Goal: Communication & Community: Answer question/provide support

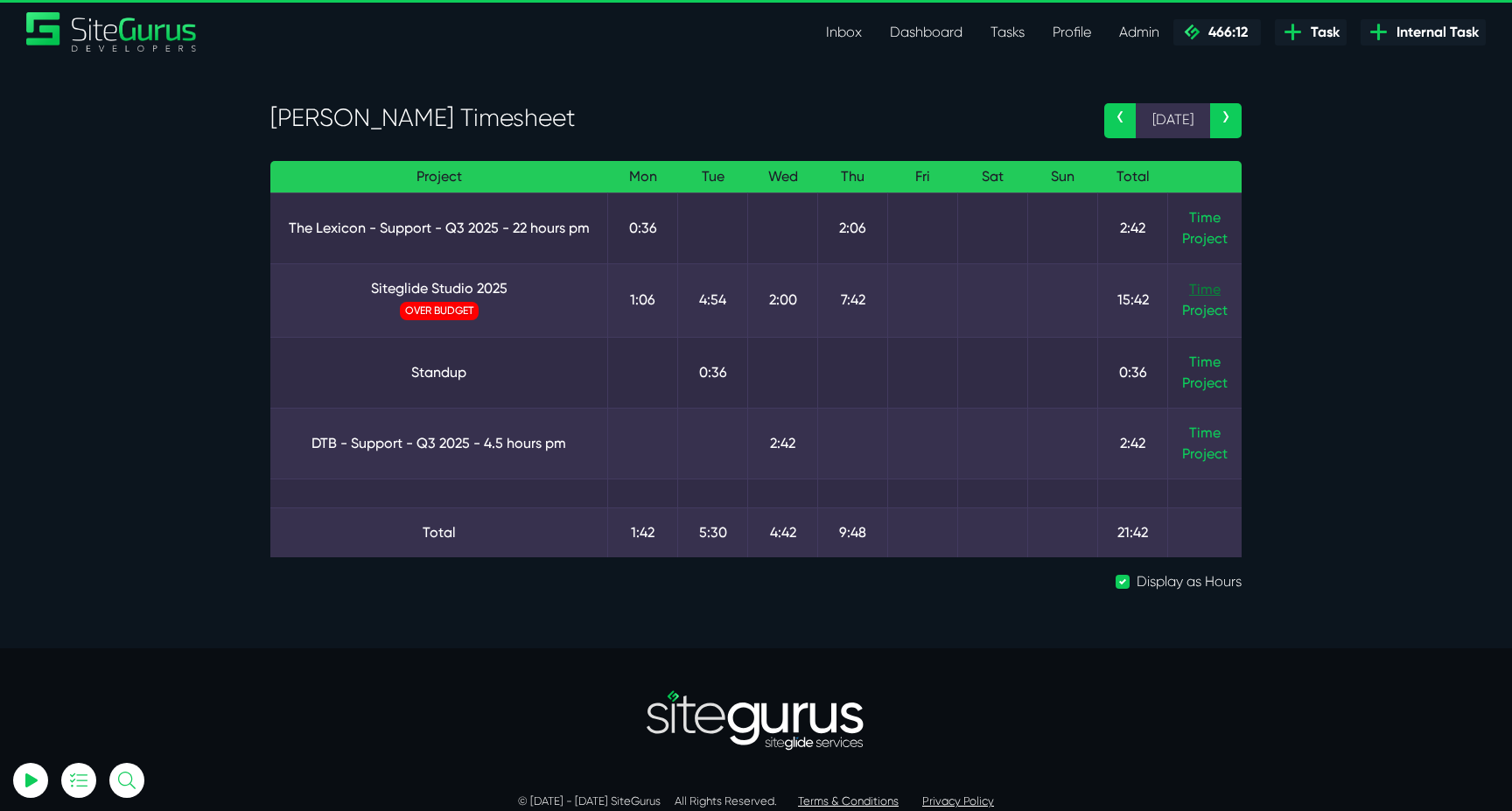
click at [1205, 287] on link "Time" at bounding box center [1204, 289] width 31 height 17
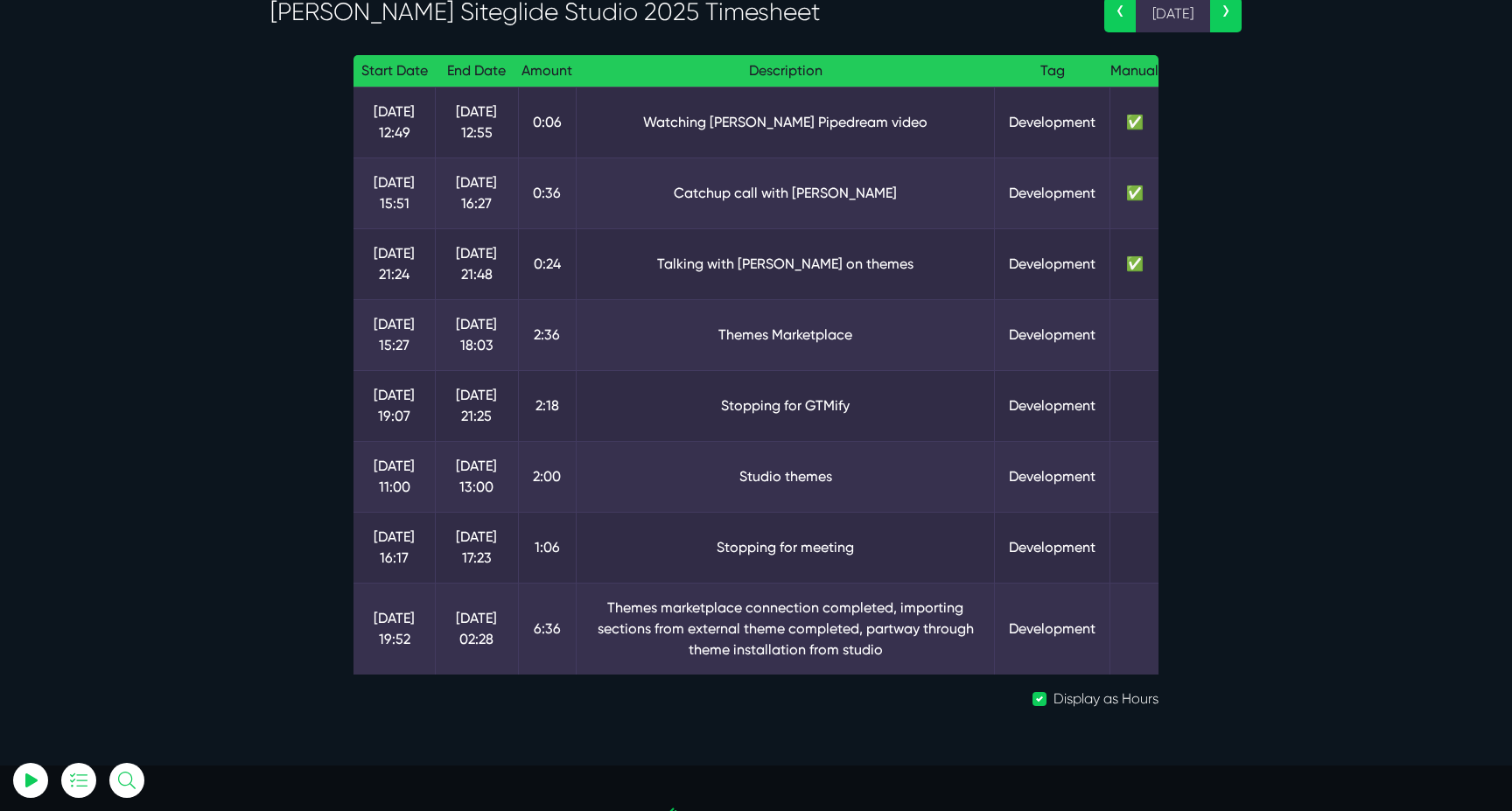
scroll to position [115, 0]
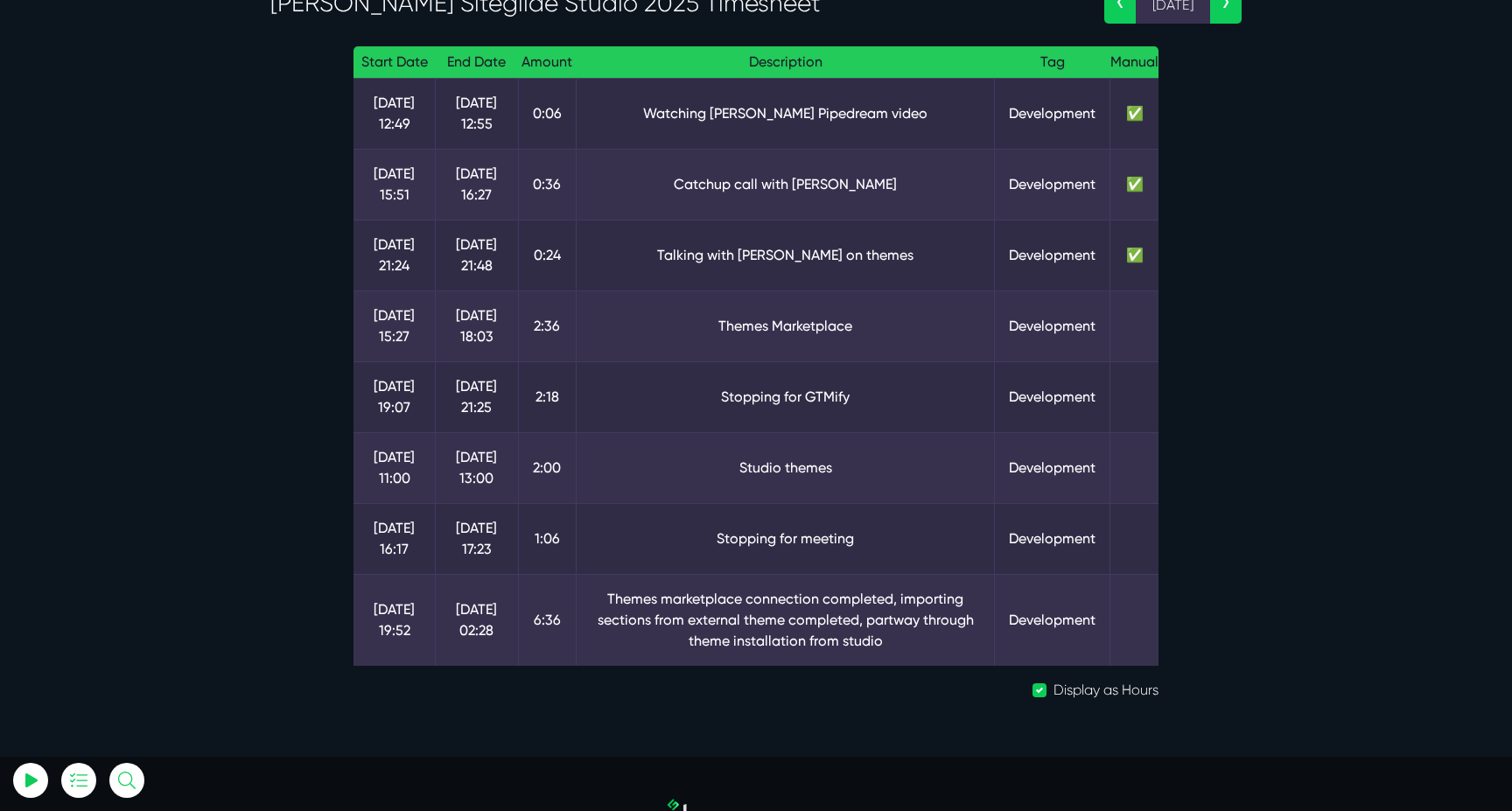
click at [853, 604] on td "Themes marketplace connection completed, importing sections from external theme…" at bounding box center [784, 619] width 419 height 92
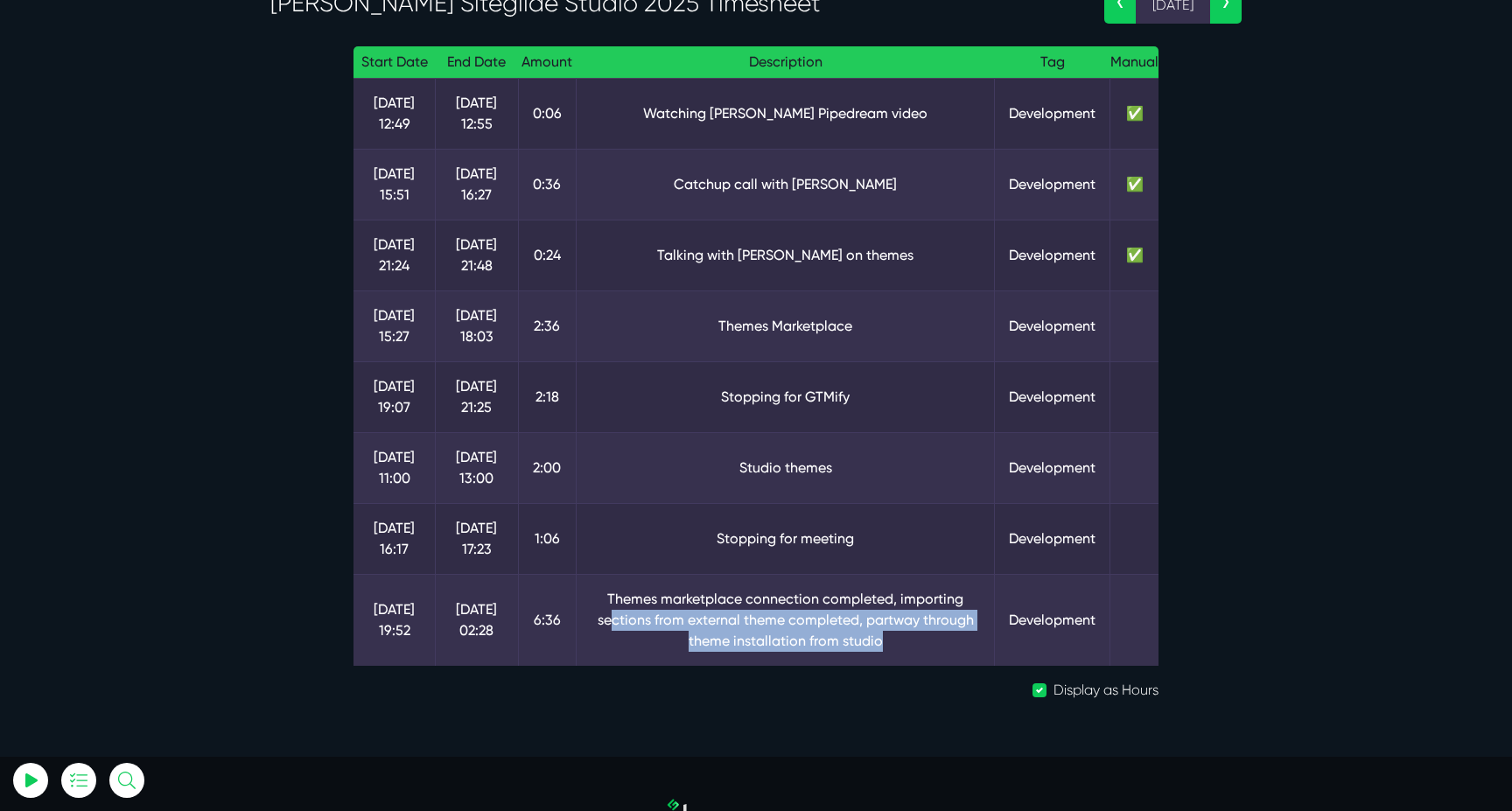
drag, startPoint x: 609, startPoint y: 618, endPoint x: 889, endPoint y: 634, distance: 280.5
click at [889, 634] on td "Themes marketplace connection completed, importing sections from external theme…" at bounding box center [784, 619] width 419 height 92
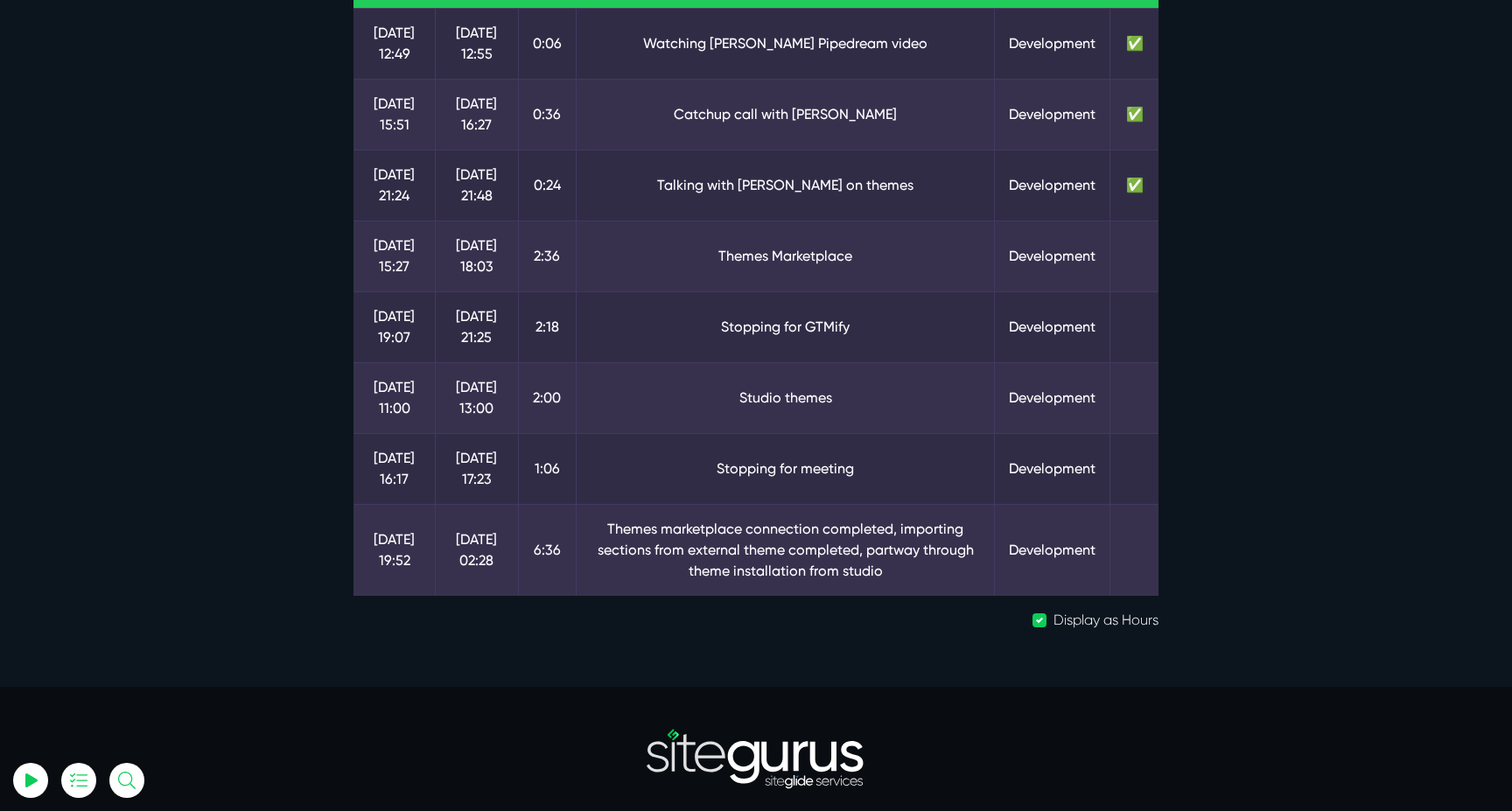
scroll to position [191, 0]
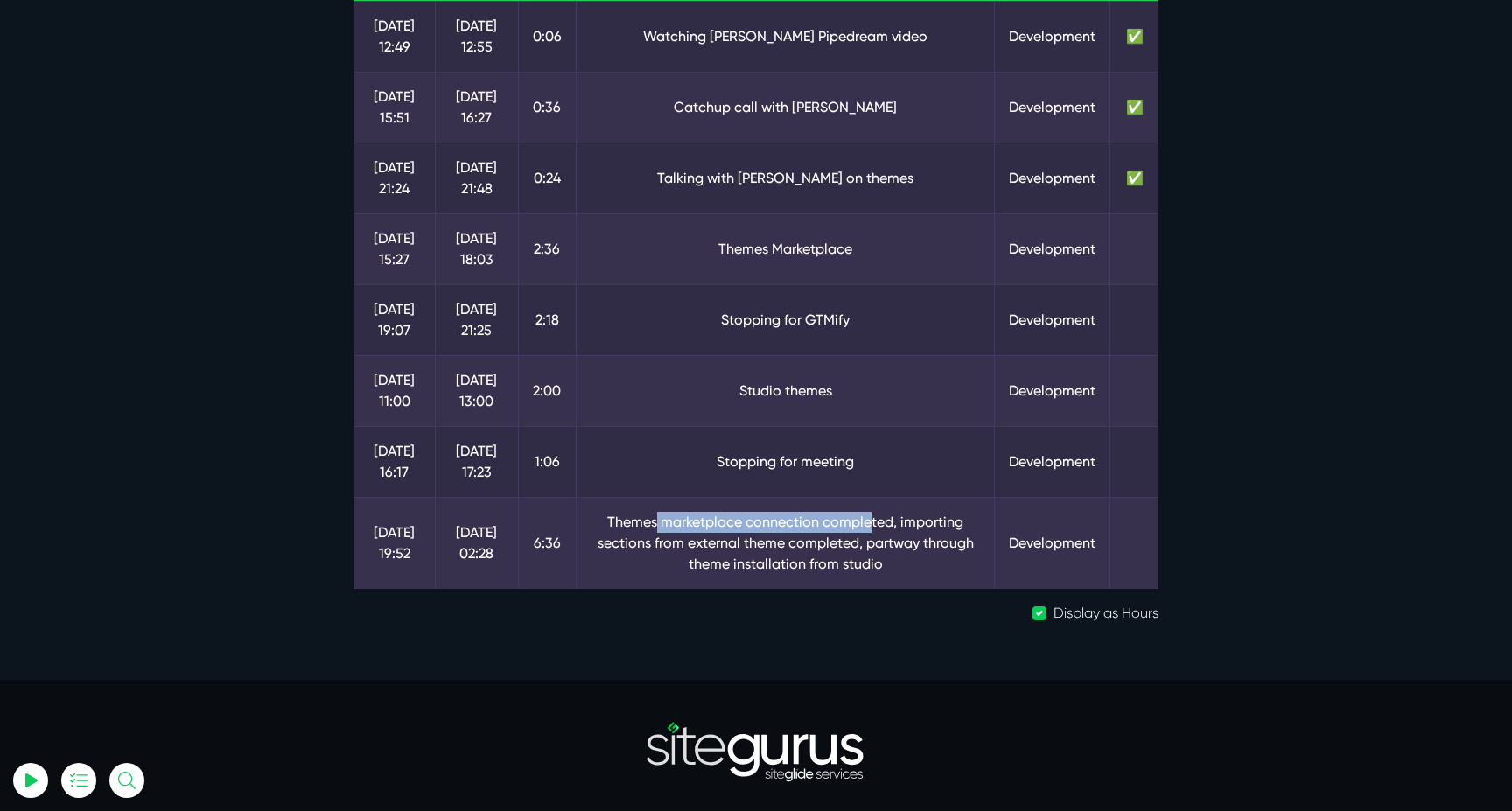
drag, startPoint x: 654, startPoint y: 521, endPoint x: 869, endPoint y: 523, distance: 215.0
click at [869, 523] on td "Themes marketplace connection completed, importing sections from external theme…" at bounding box center [784, 542] width 419 height 92
click at [663, 542] on td "Themes marketplace connection completed, importing sections from external theme…" at bounding box center [784, 542] width 419 height 92
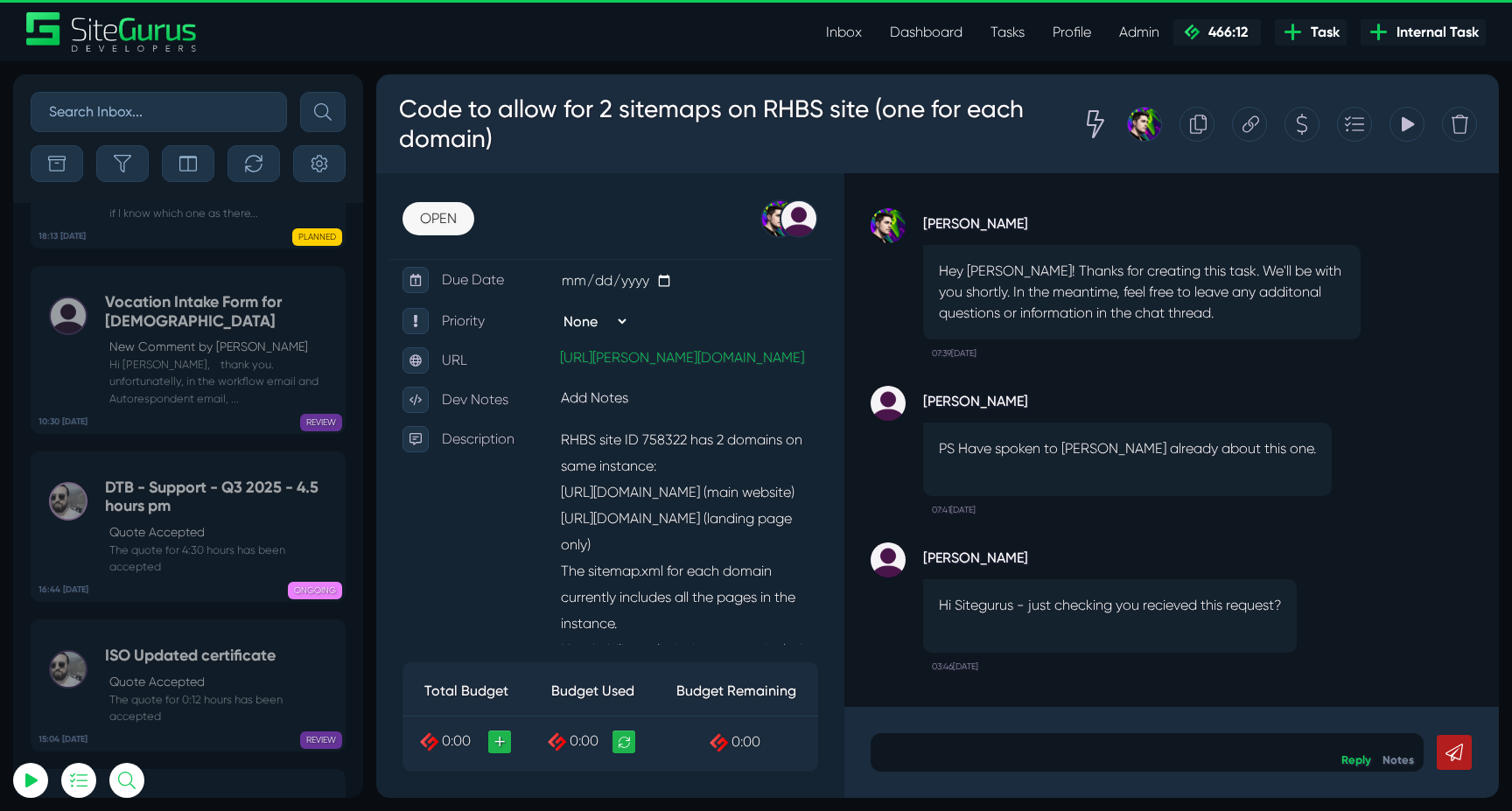
scroll to position [-70688, 0]
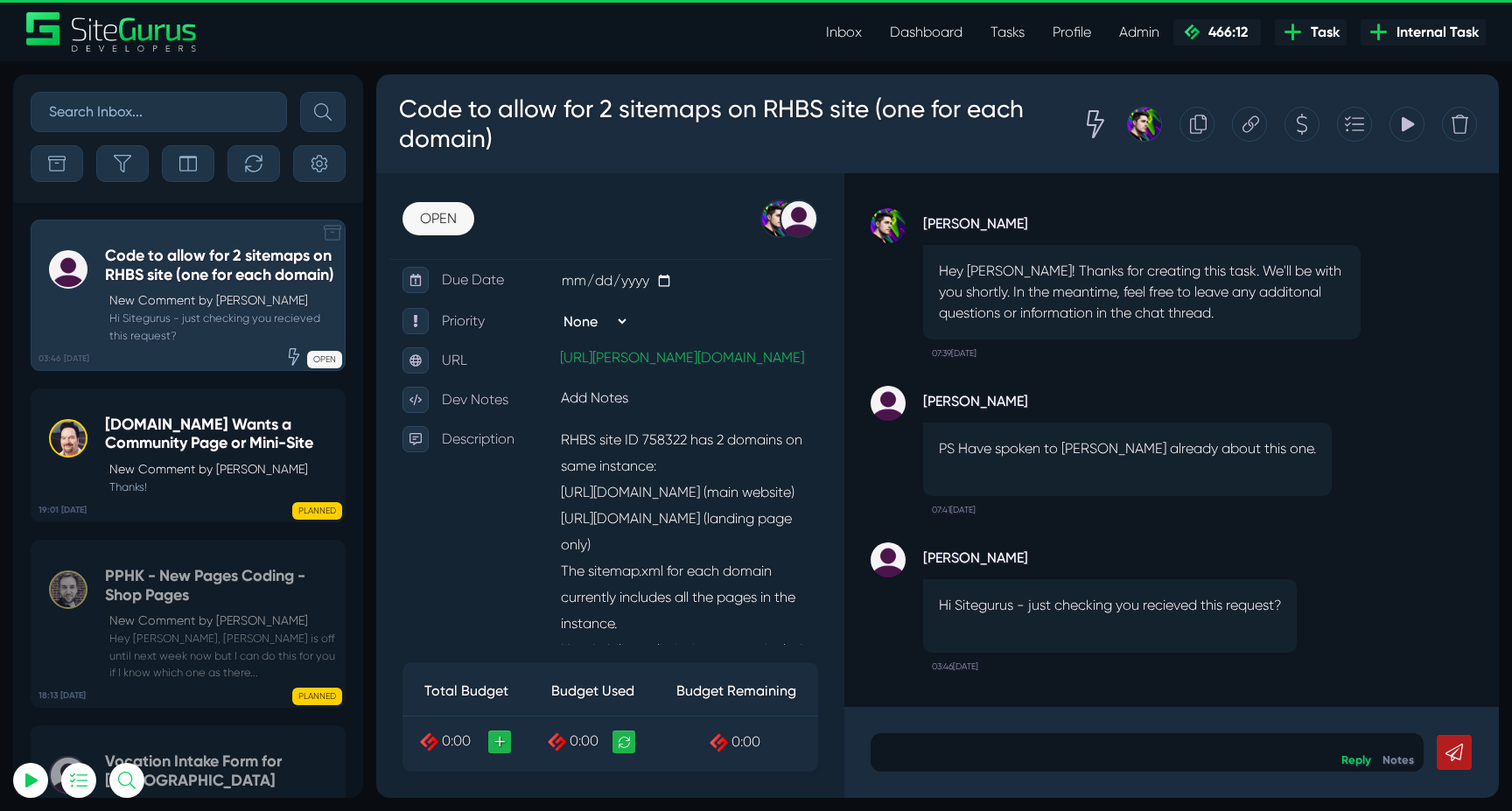
click at [205, 309] on p "New Comment by [PERSON_NAME]" at bounding box center [222, 301] width 227 height 19
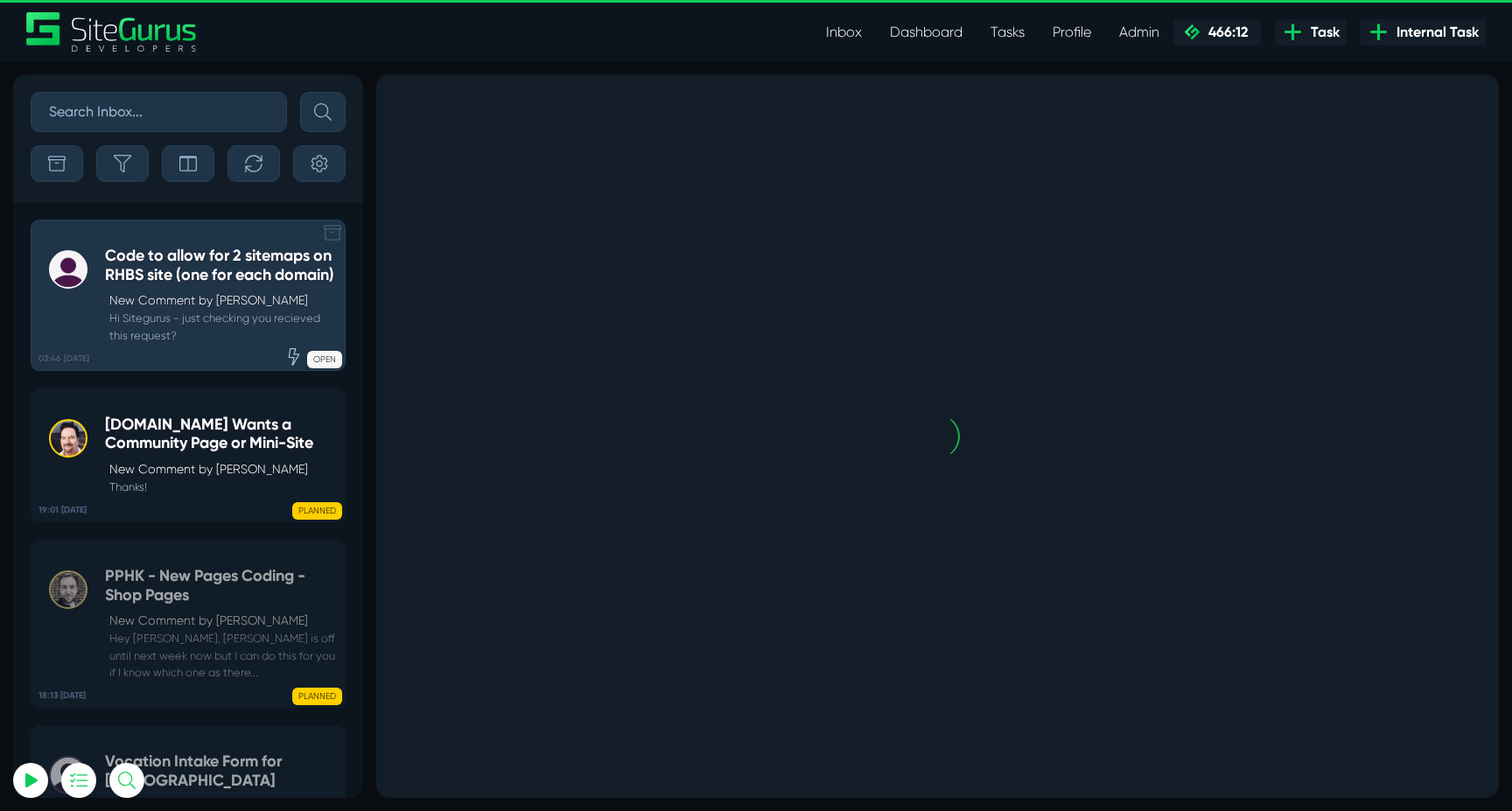
scroll to position [0, 0]
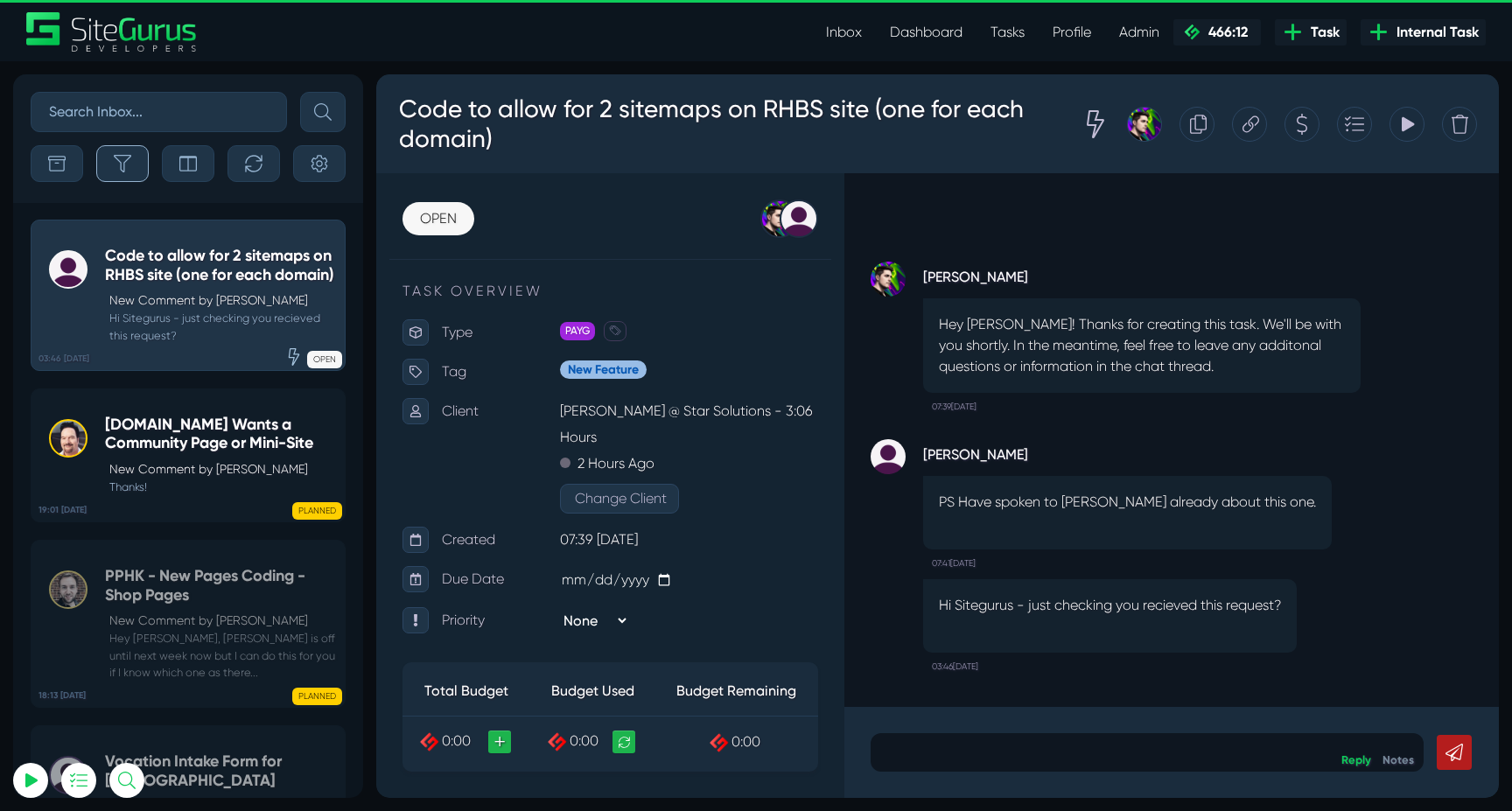
click at [138, 175] on button "button" at bounding box center [122, 163] width 52 height 36
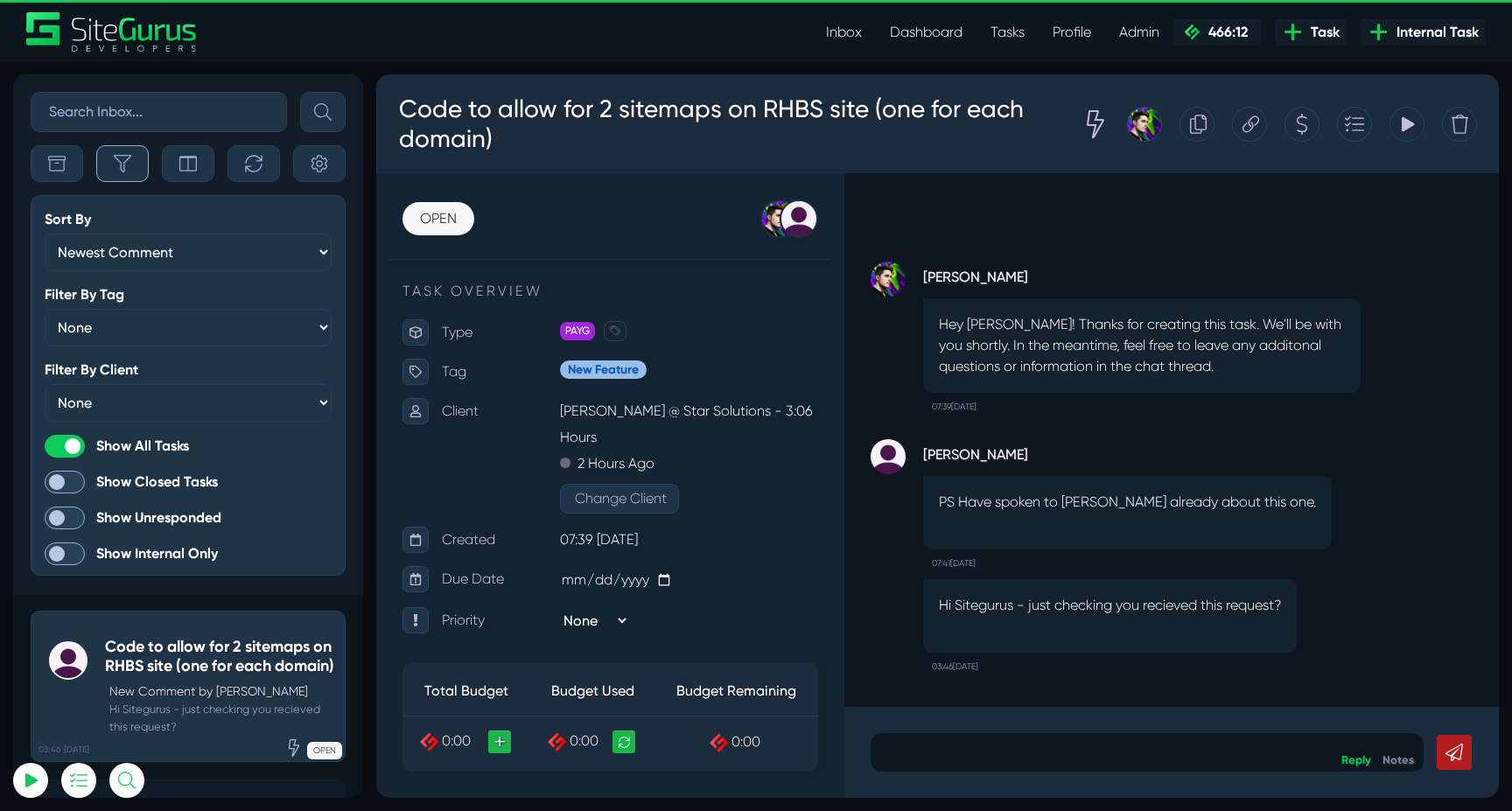
scroll to position [-71080, 0]
click at [134, 174] on button "button" at bounding box center [122, 163] width 52 height 36
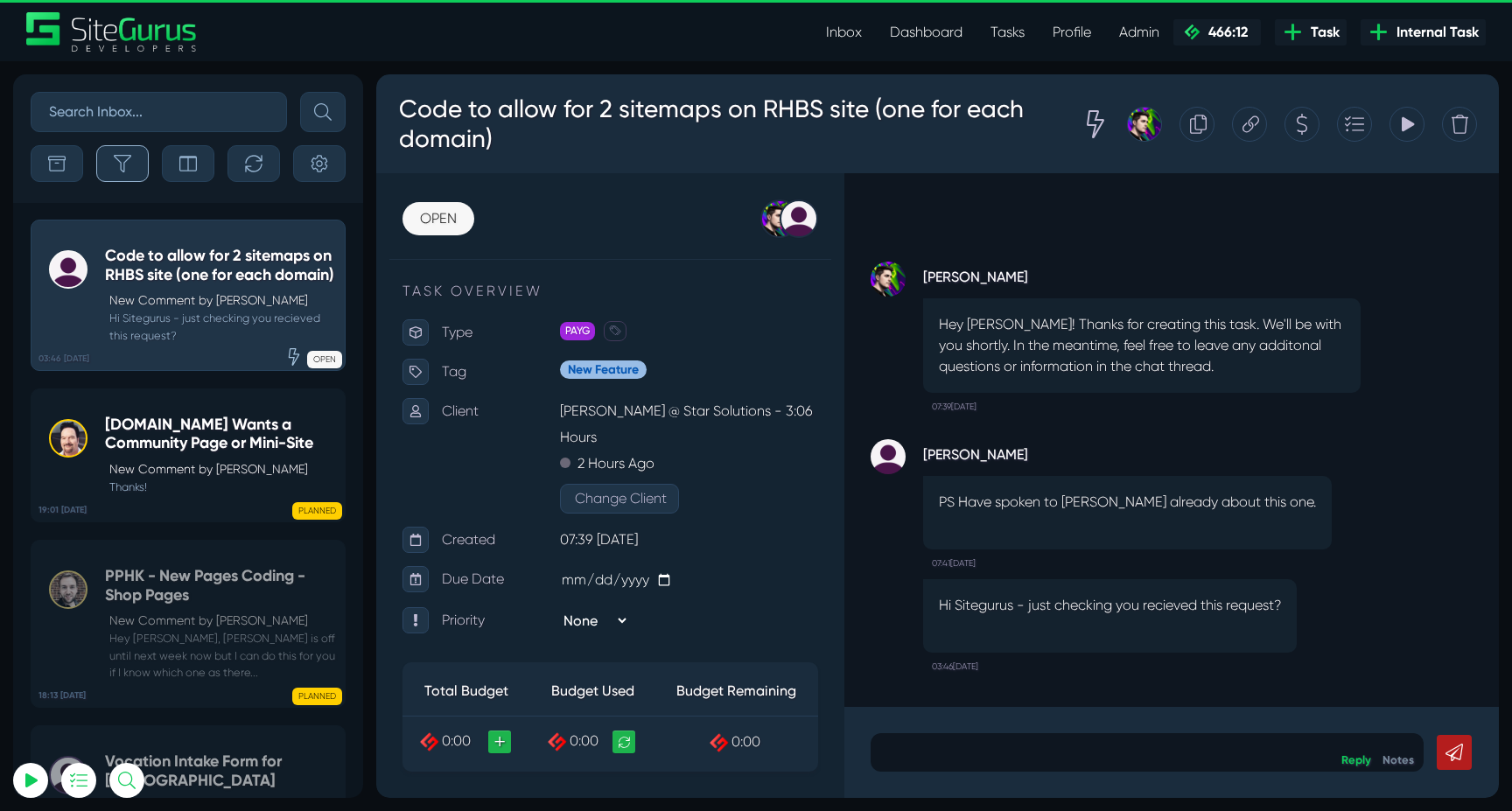
scroll to position [-70688, 0]
click at [190, 478] on p "New Comment by [PERSON_NAME]" at bounding box center [222, 470] width 227 height 19
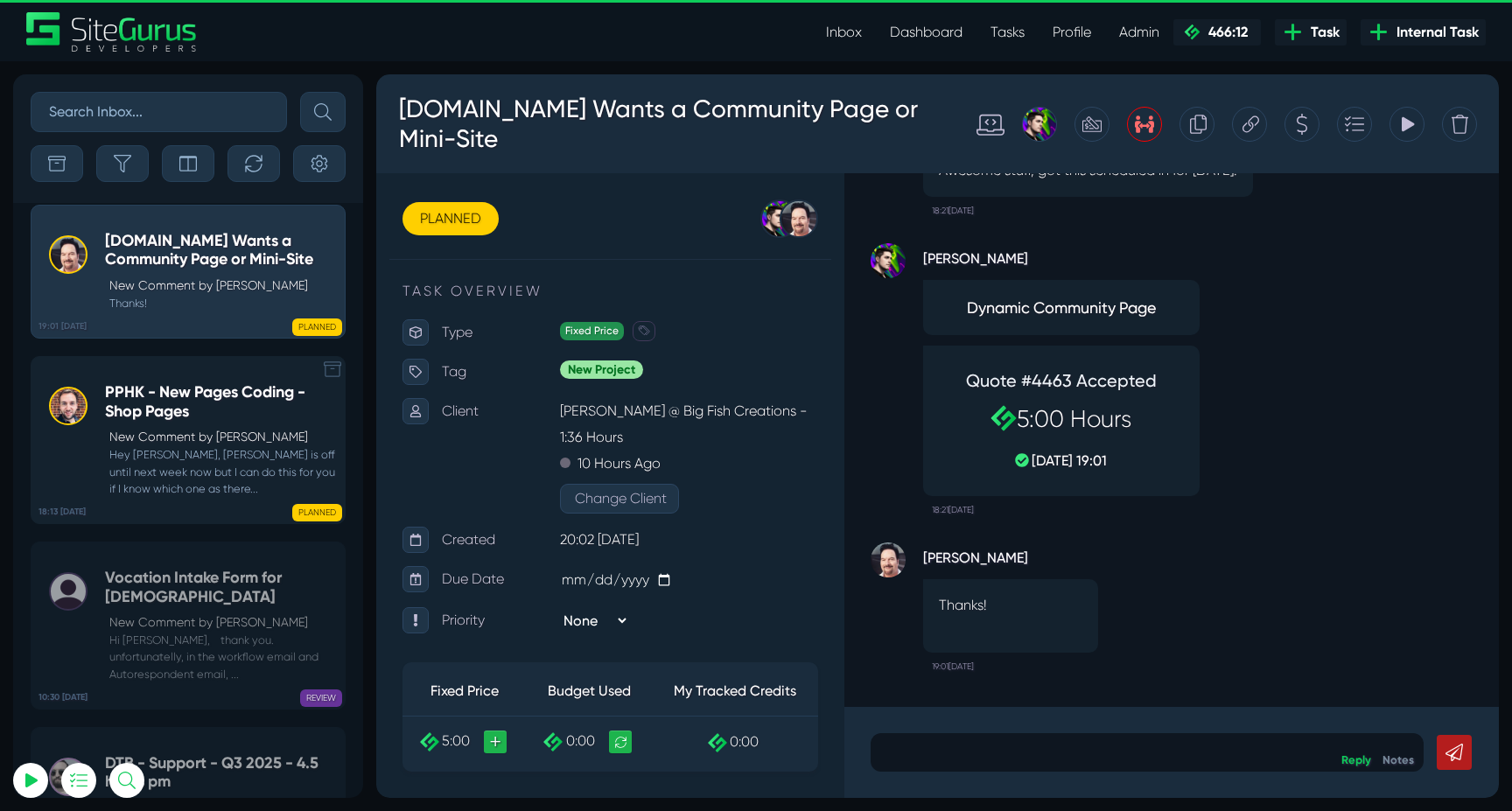
scroll to position [-70688, 0]
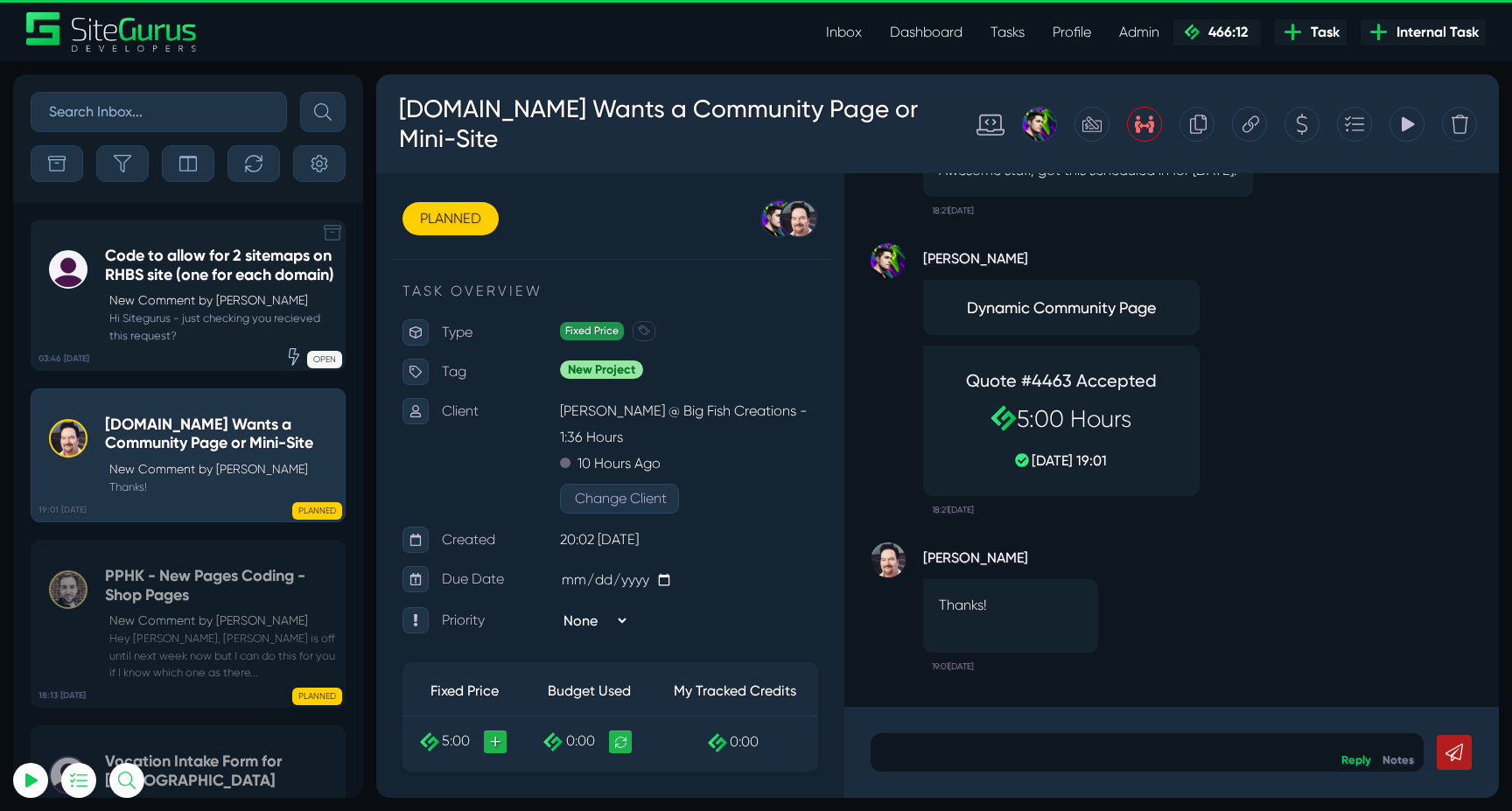
click at [184, 309] on div "Code to allow for 2 sitemaps on RHBS site (one for each domain) New Comment by …" at bounding box center [221, 294] width 231 height 97
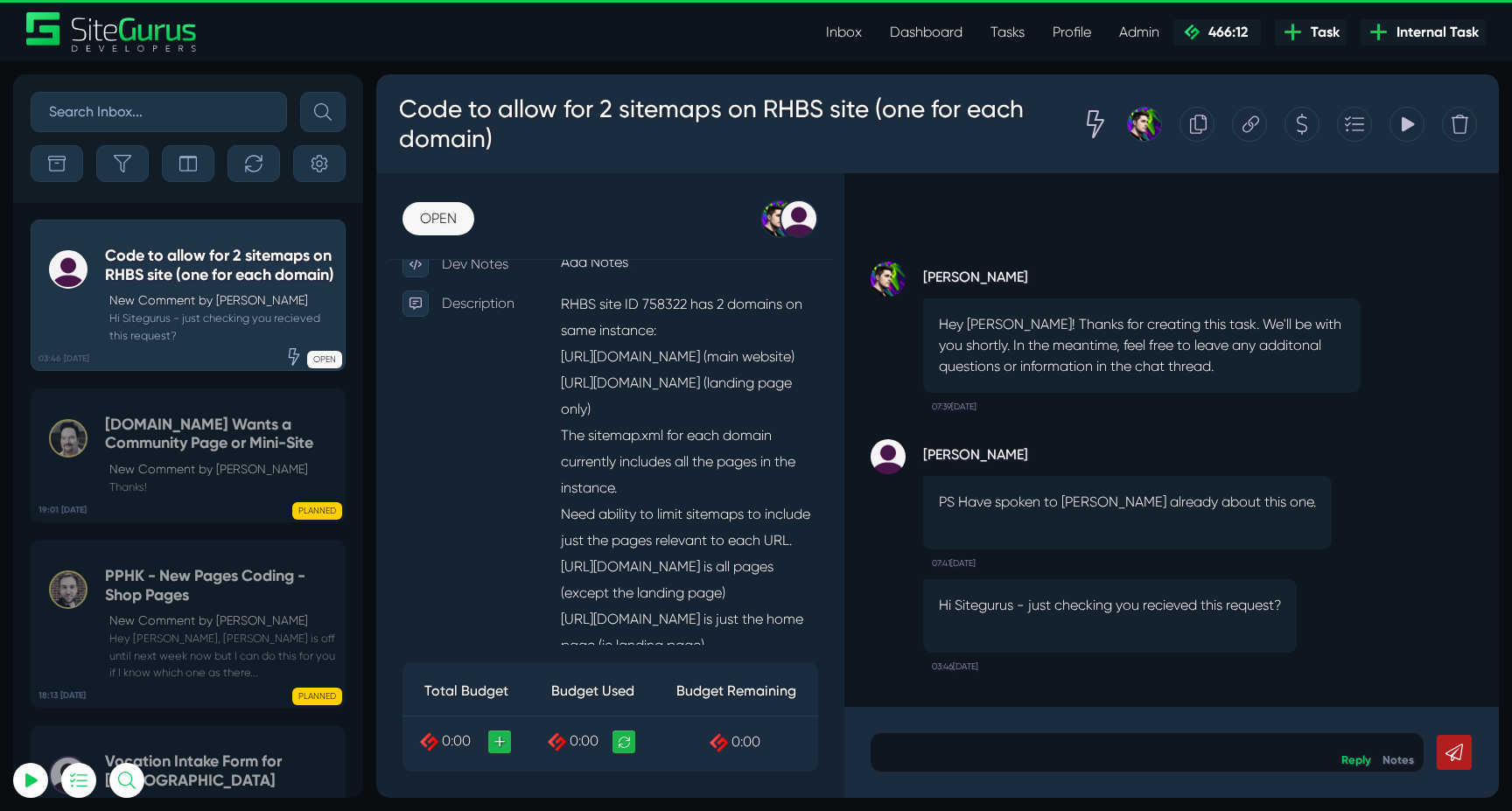
scroll to position [436, 0]
drag, startPoint x: 623, startPoint y: 295, endPoint x: 721, endPoint y: 318, distance: 100.7
click at [723, 318] on p "RHBS site ID 758322 has 2 domains on same instance: [URL][DOMAIN_NAME] (main we…" at bounding box center [689, 526] width 258 height 474
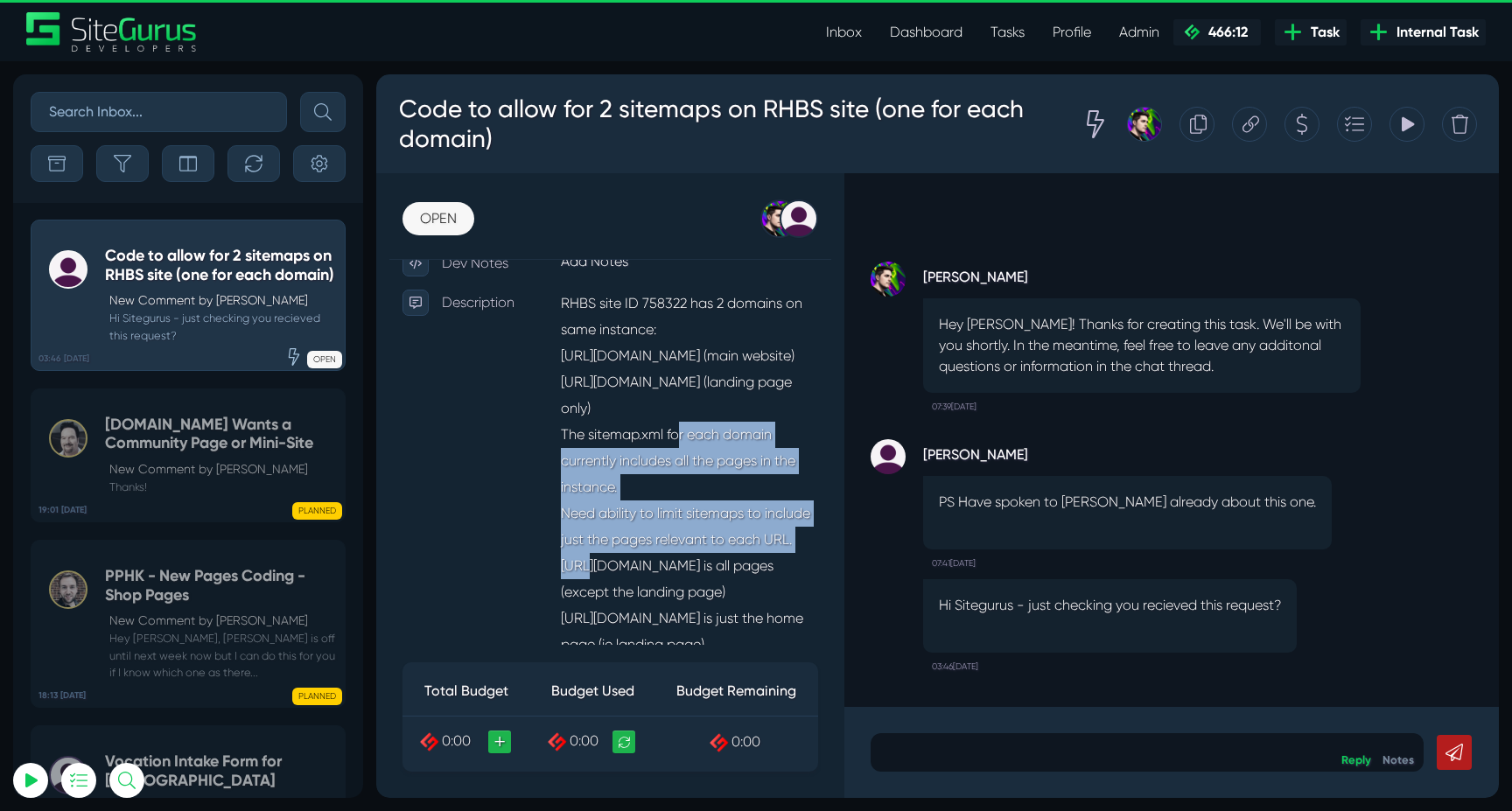
drag, startPoint x: 567, startPoint y: 458, endPoint x: 715, endPoint y: 563, distance: 181.5
click at [715, 556] on p "RHBS site ID 758322 has 2 domains on same instance: [URL][DOMAIN_NAME] (main we…" at bounding box center [689, 526] width 258 height 474
click at [715, 563] on p "RHBS site ID 758322 has 2 domains on same instance: [URL][DOMAIN_NAME] (main we…" at bounding box center [689, 526] width 258 height 474
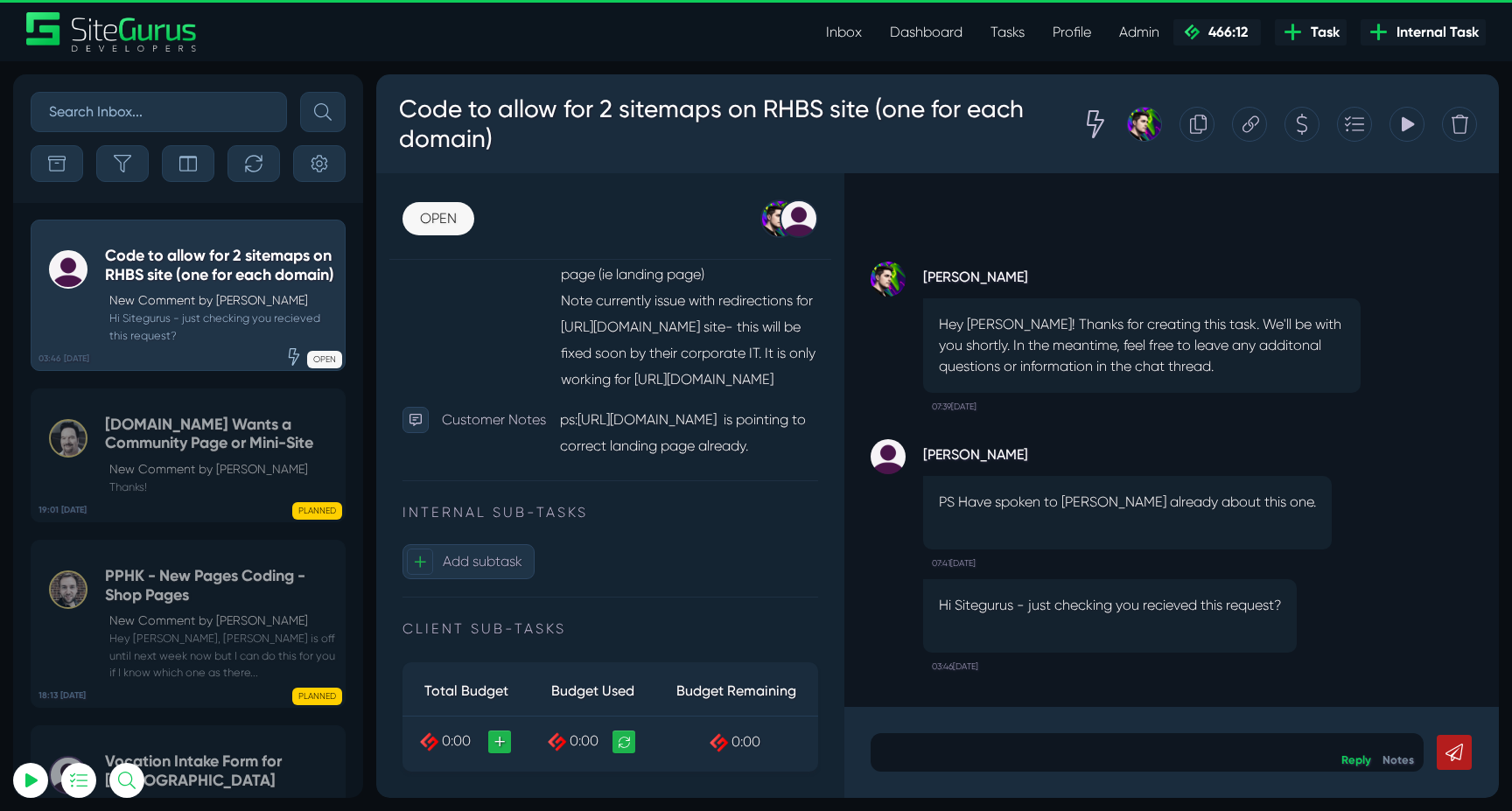
scroll to position [815, 0]
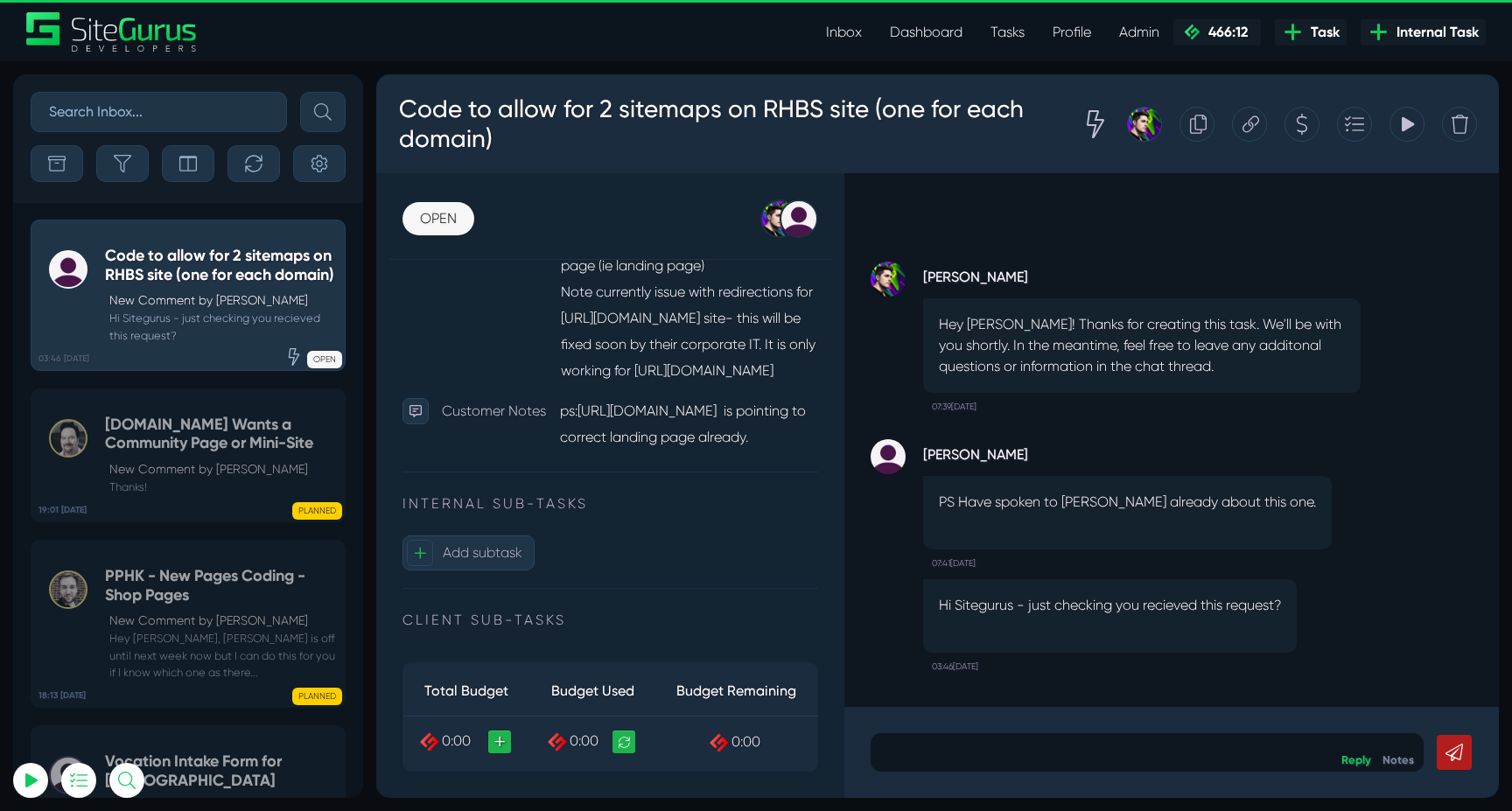
click at [1367, 648] on div "Hi Sitegurus - just checking you recieved this request? 03:46[DATE]" at bounding box center [1171, 625] width 602 height 112
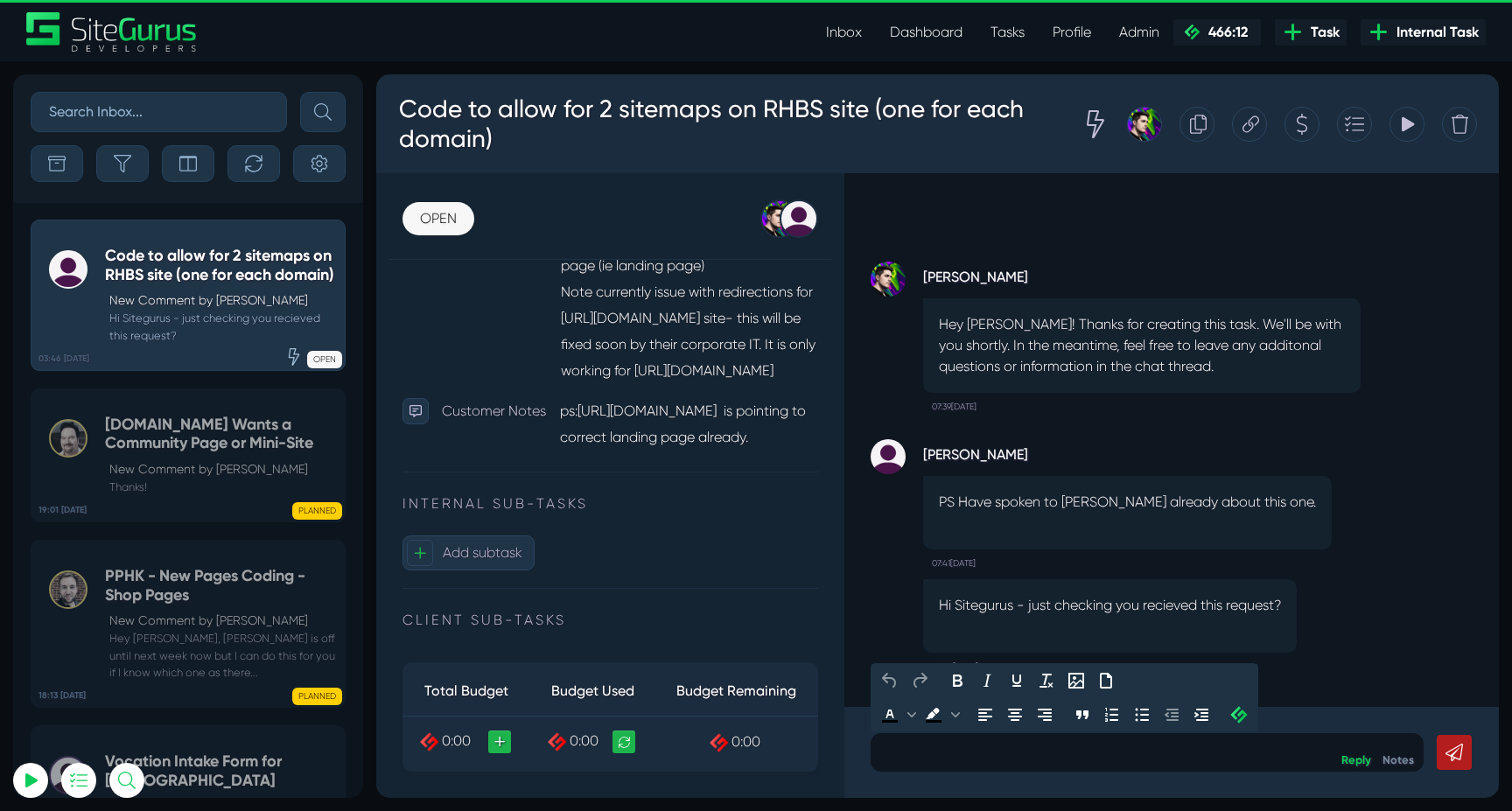
click at [1081, 753] on p at bounding box center [1147, 752] width 527 height 21
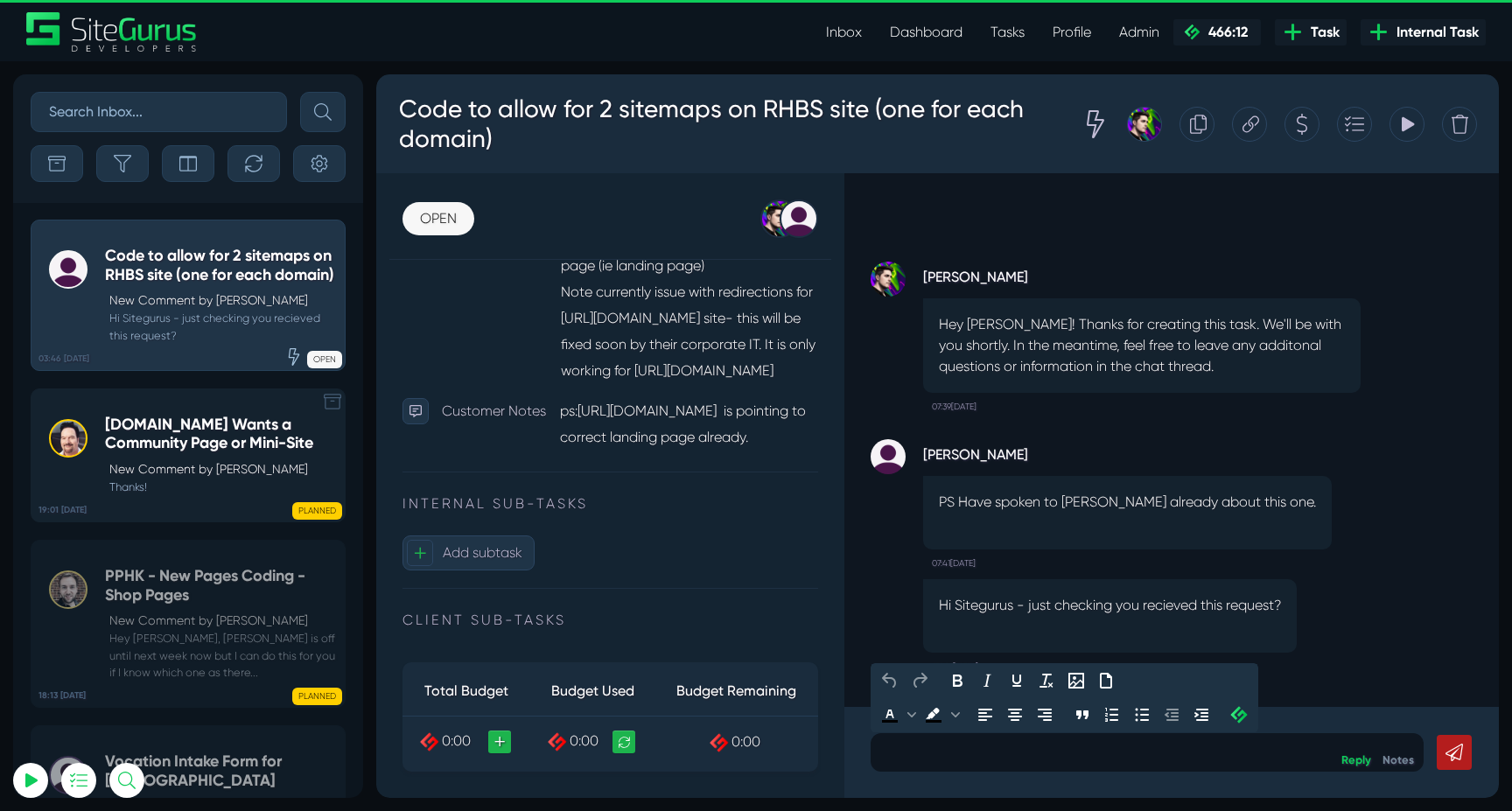
click at [140, 478] on p "New Comment by [PERSON_NAME]" at bounding box center [222, 470] width 227 height 19
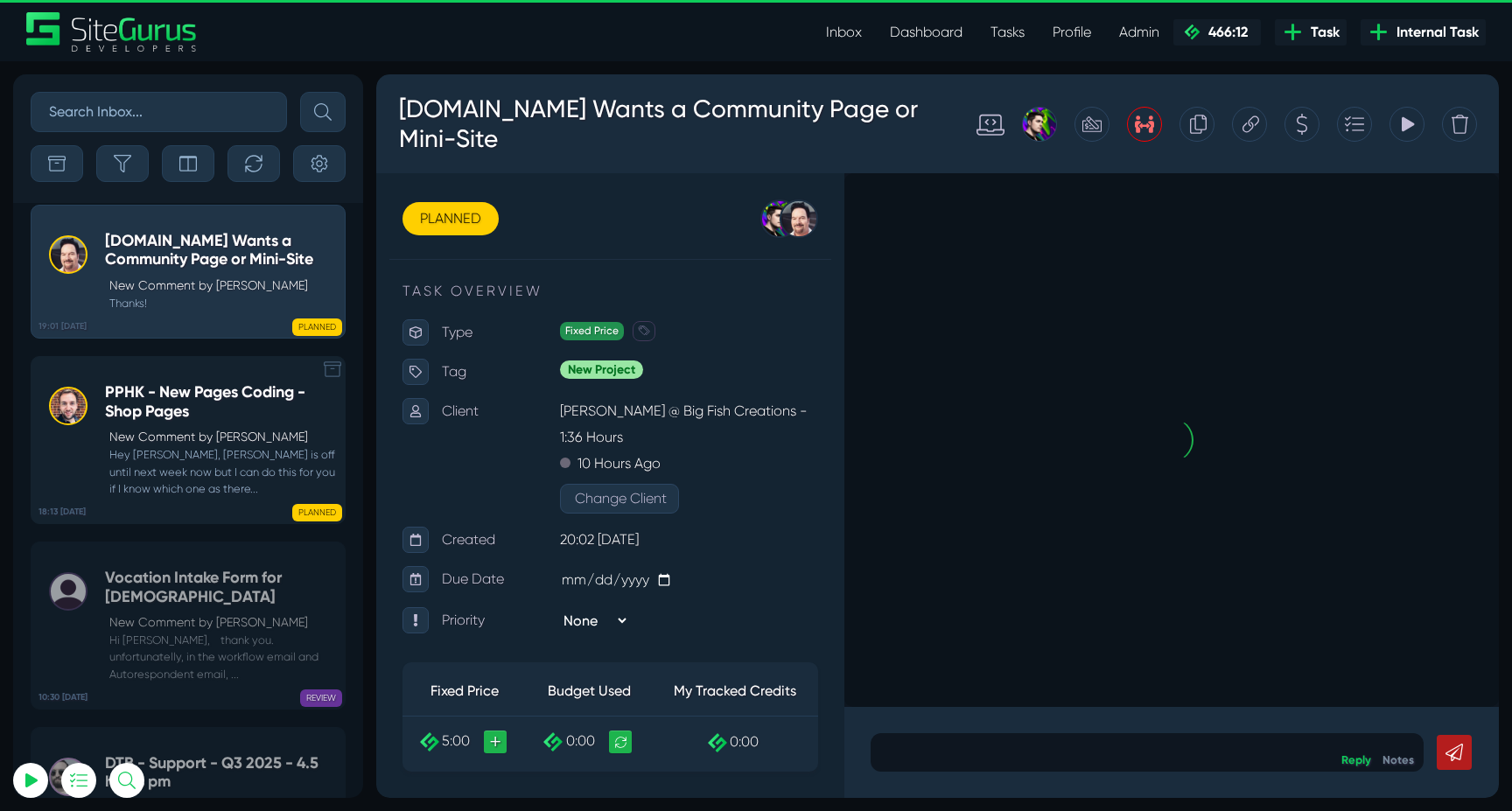
scroll to position [-70688, 0]
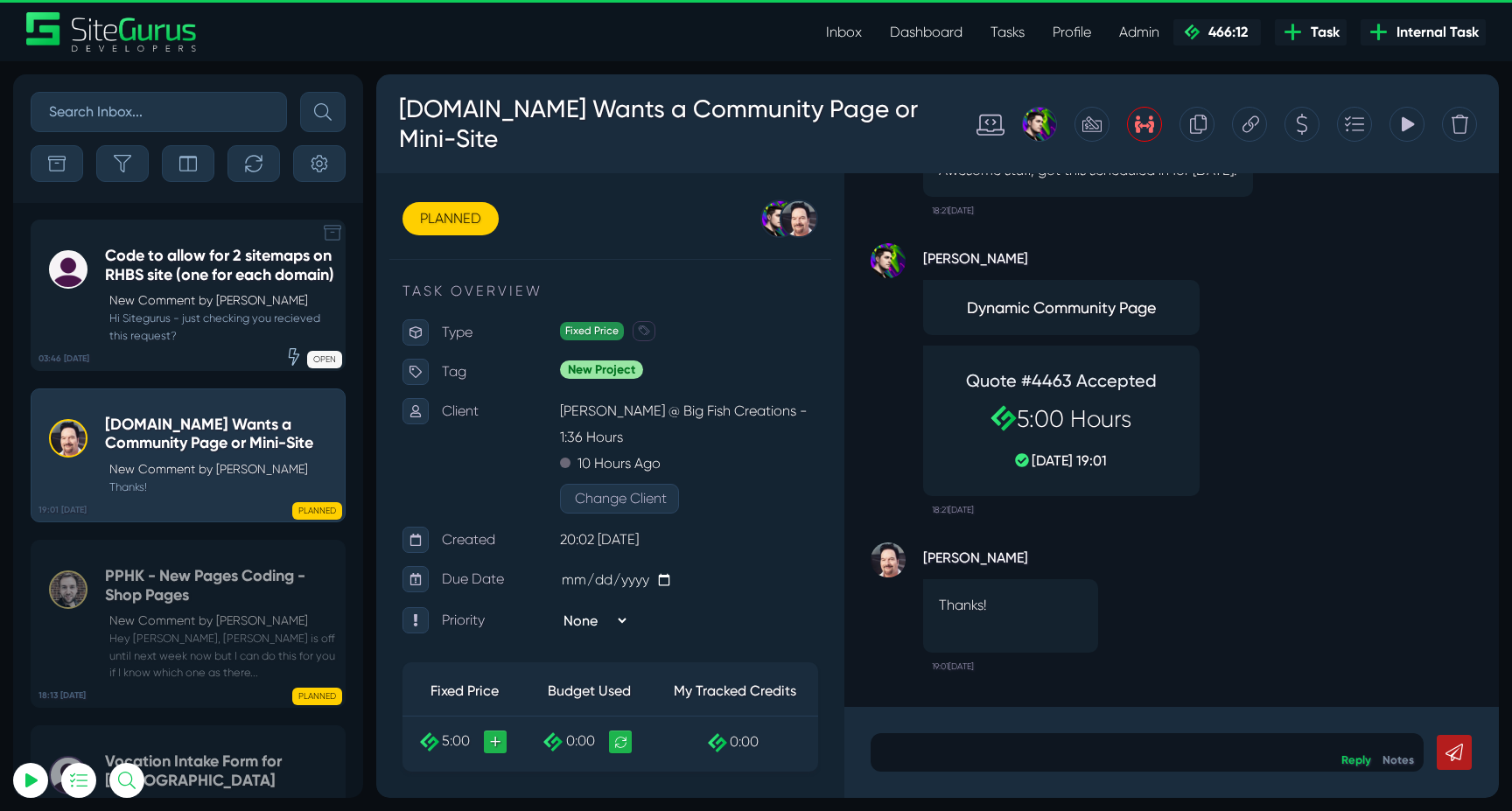
click at [156, 337] on small "Hi Sitegurus - just checking you recieved this request?" at bounding box center [221, 325] width 231 height 33
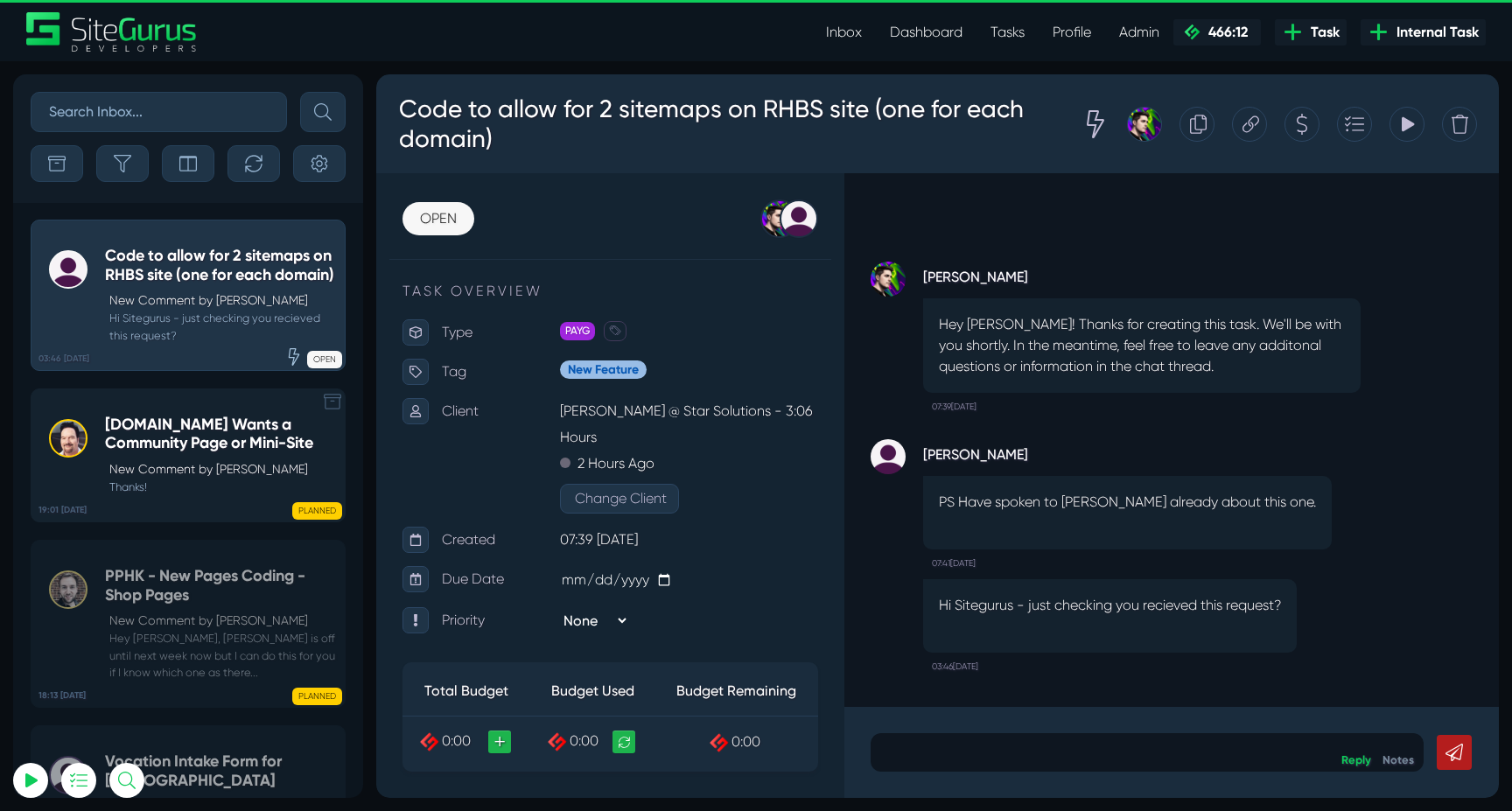
click at [137, 472] on div "[DOMAIN_NAME] Wants a Community Page or Mini-Site New Comment by [PERSON_NAME] …" at bounding box center [221, 455] width 231 height 80
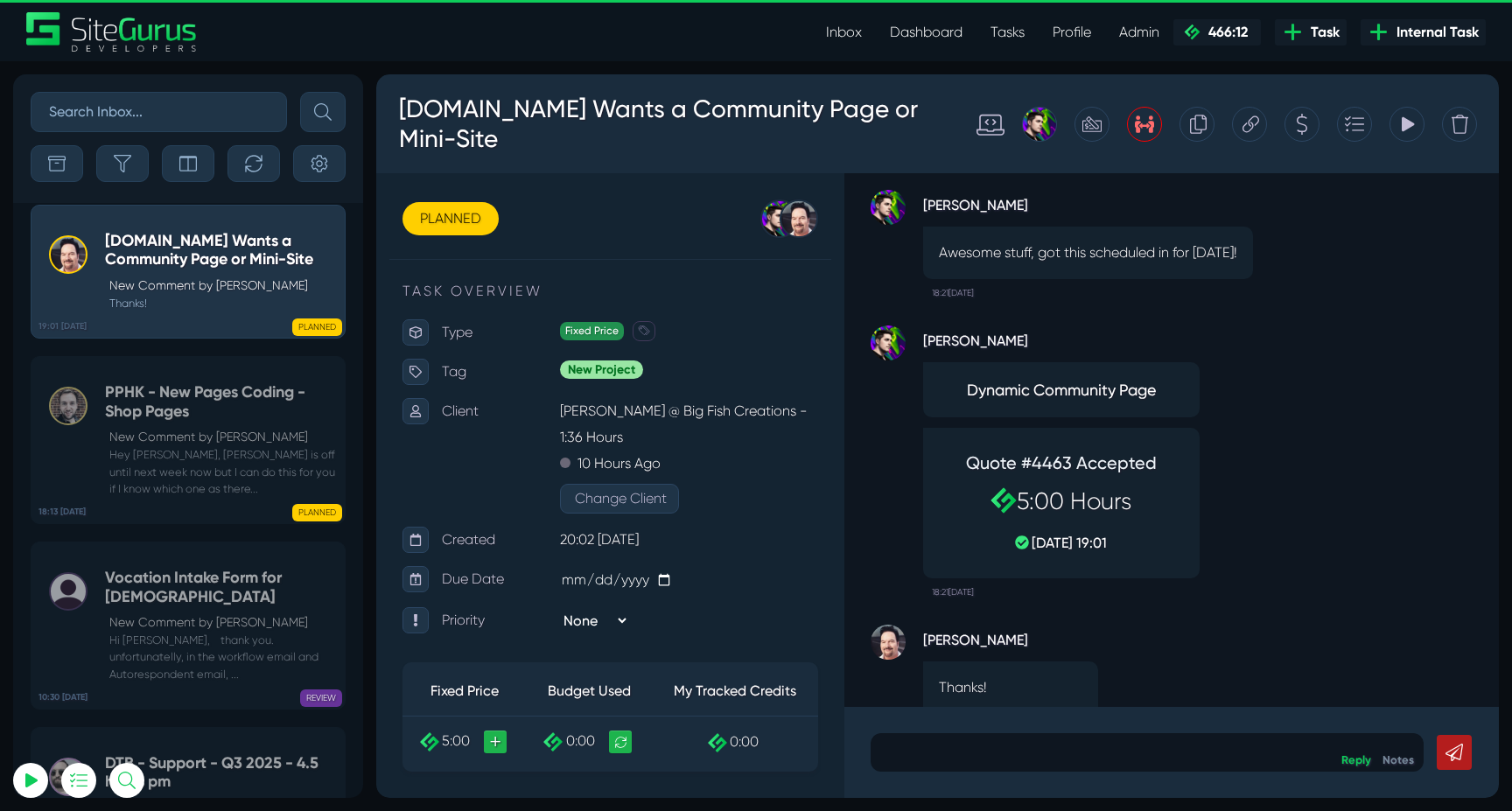
scroll to position [-90, 0]
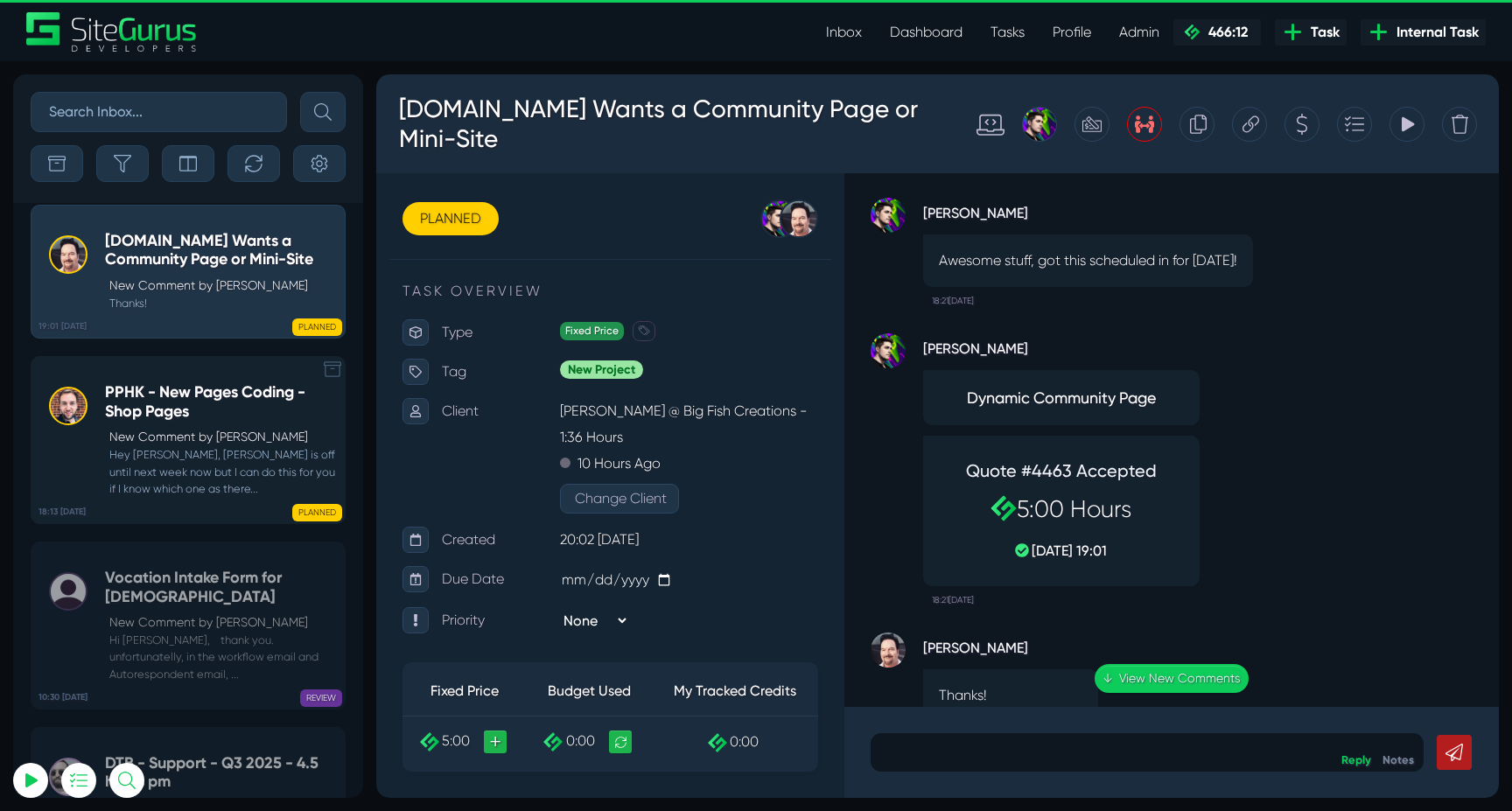
click at [205, 487] on small "Hey [PERSON_NAME], [PERSON_NAME] is off until next week now but I can do this f…" at bounding box center [221, 471] width 231 height 51
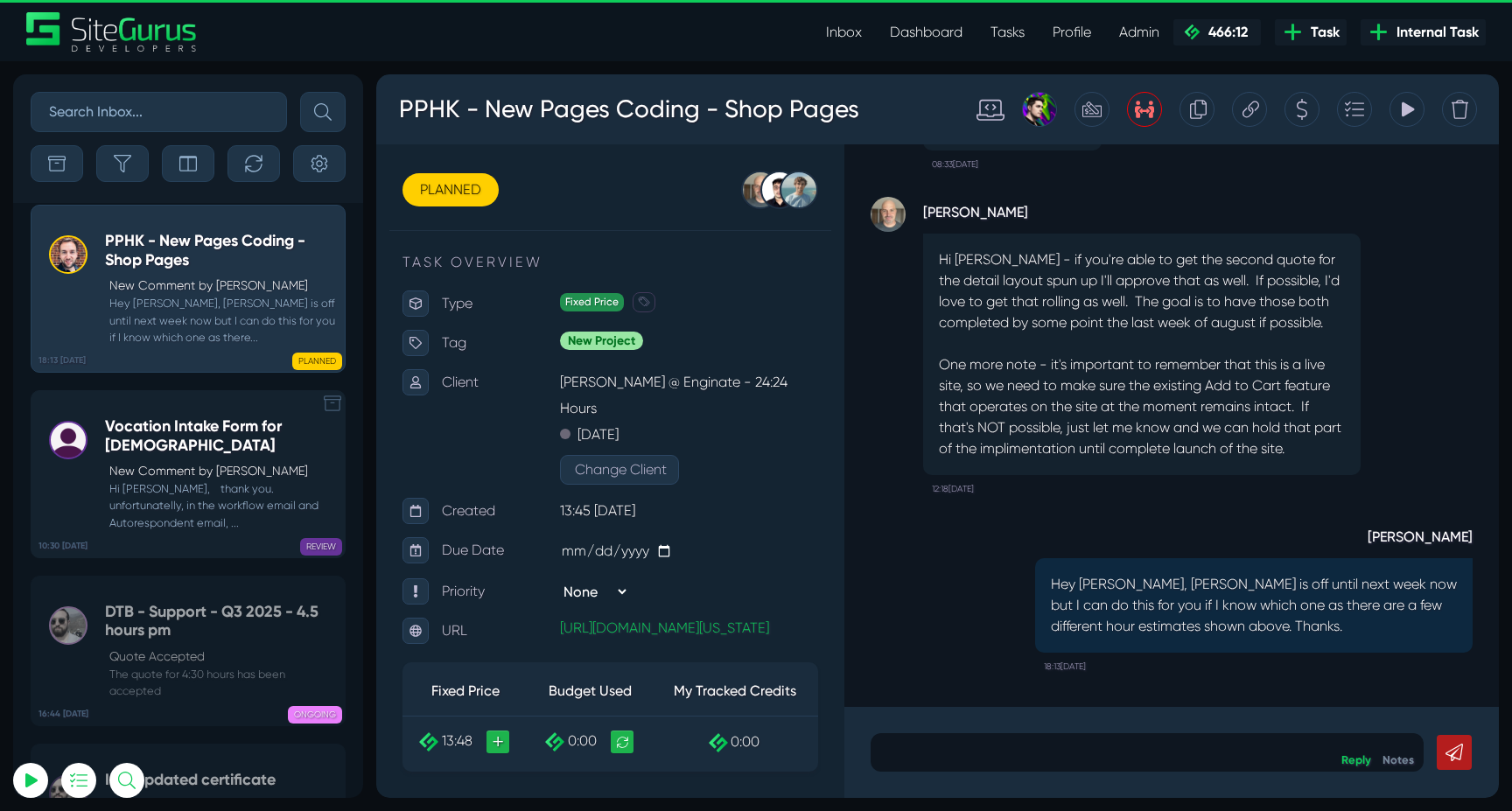
click at [192, 512] on small "Hi [PERSON_NAME], thank you. unfortunatelly, in the workflow email and Autoresp…" at bounding box center [221, 505] width 231 height 51
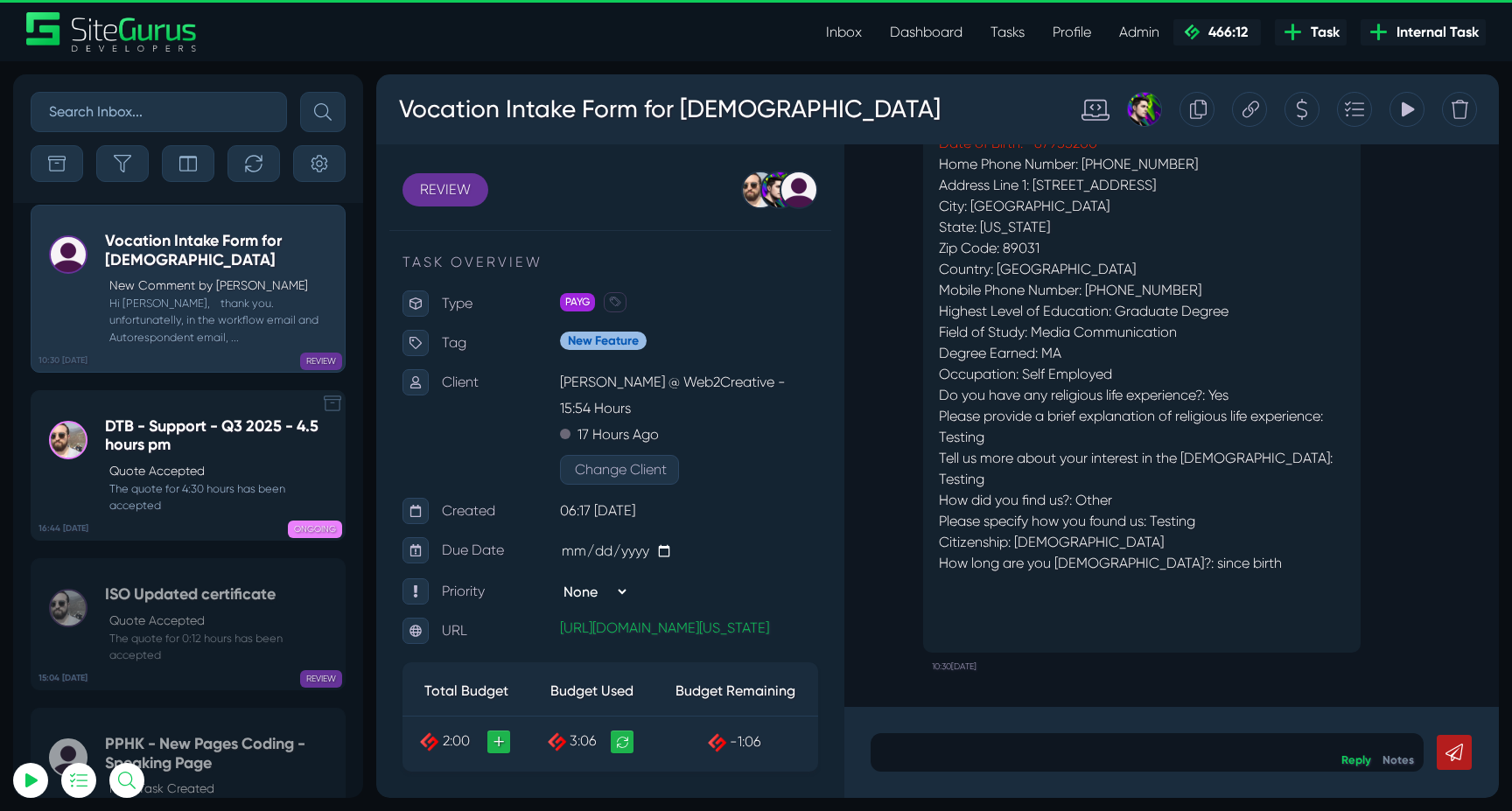
click at [171, 534] on div "ONGOING" at bounding box center [254, 526] width 175 height 18
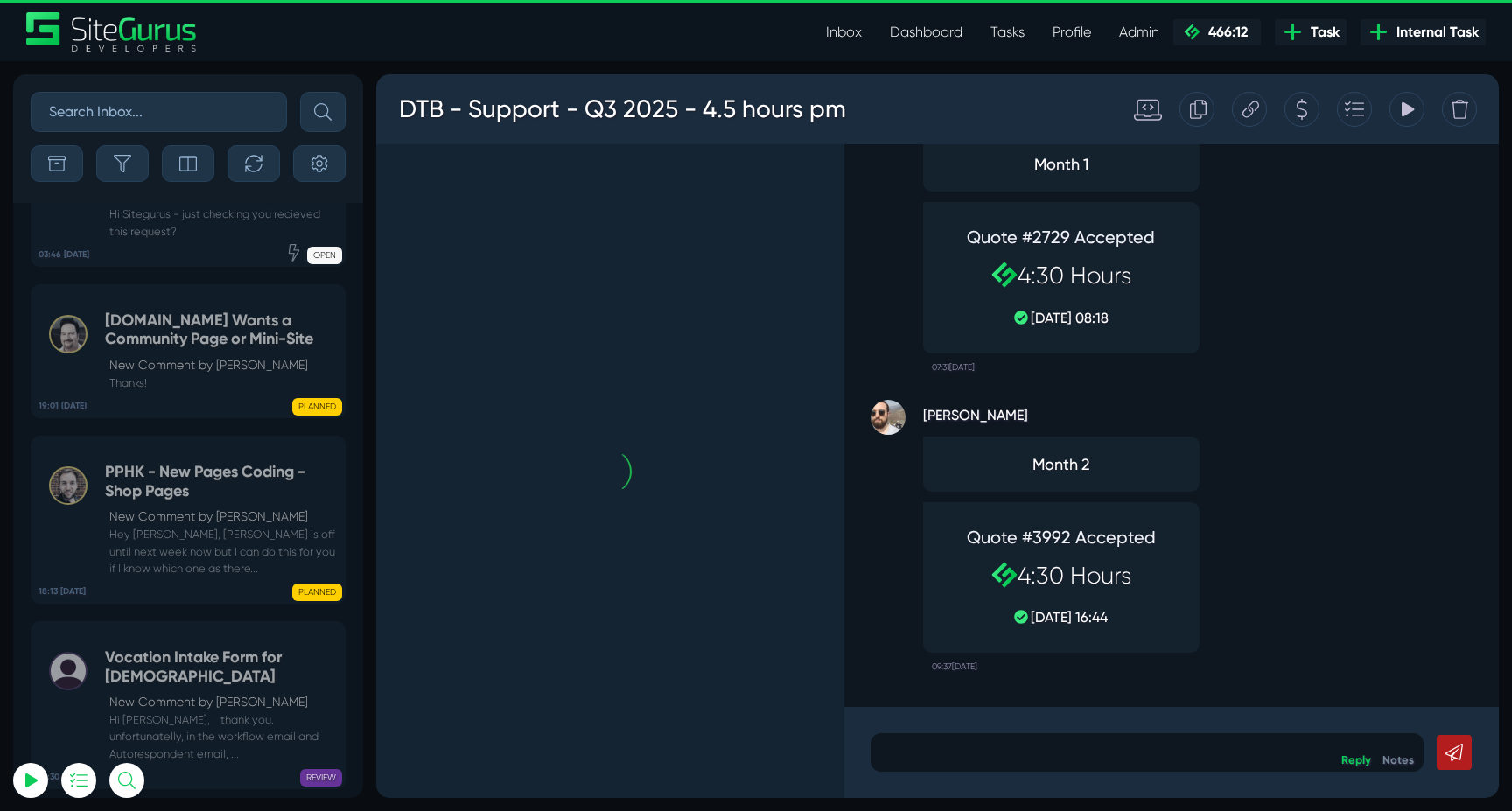
scroll to position [-70688, 0]
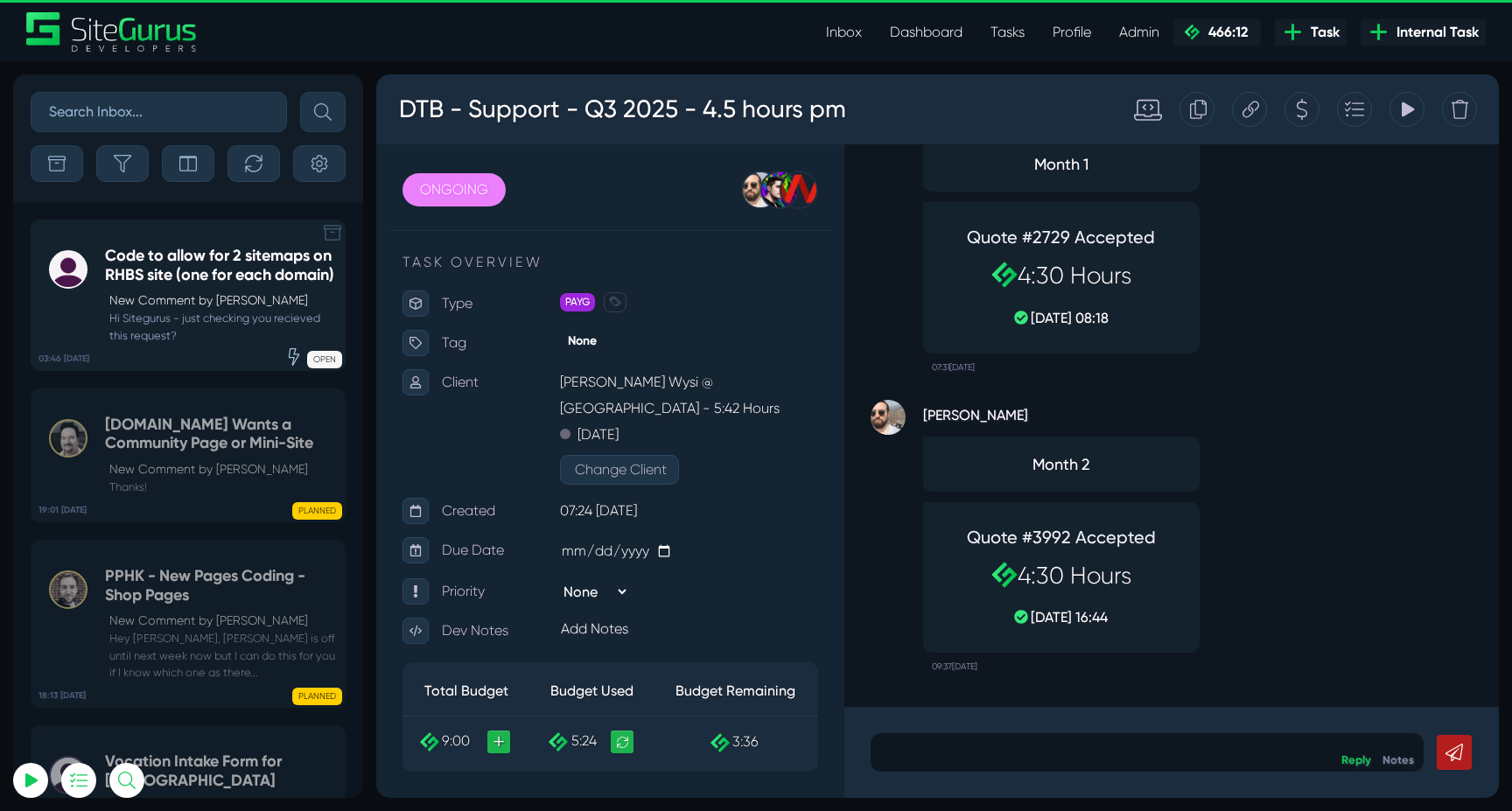
click at [196, 330] on small "Hi Sitegurus - just checking you recieved this request?" at bounding box center [221, 325] width 231 height 33
